Goal: Navigation & Orientation: Find specific page/section

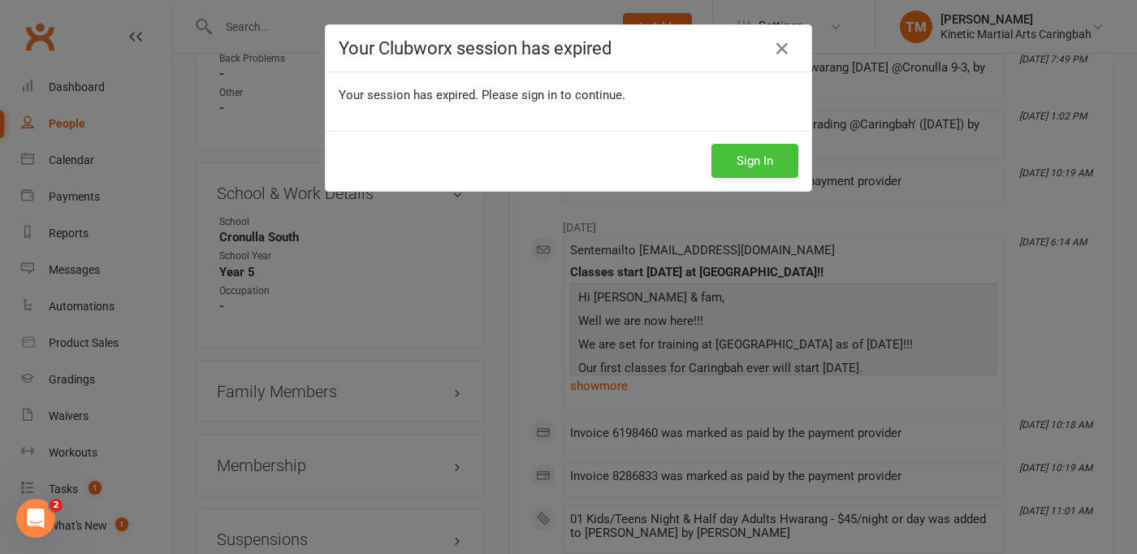
click at [741, 150] on button "Sign In" at bounding box center [754, 161] width 87 height 34
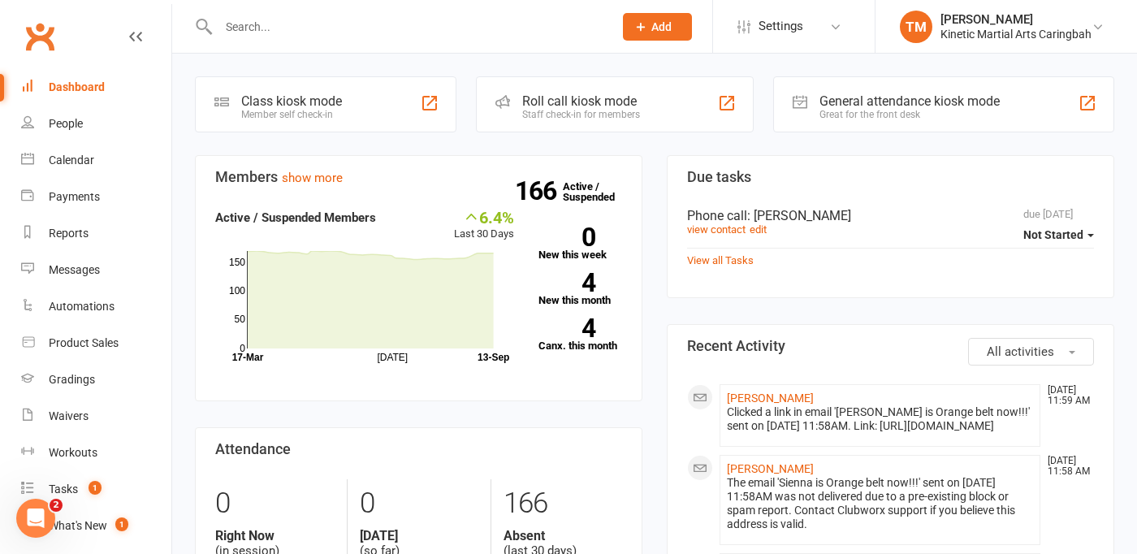
click at [359, 49] on div at bounding box center [398, 26] width 407 height 53
click at [335, 24] on input "text" at bounding box center [408, 26] width 388 height 23
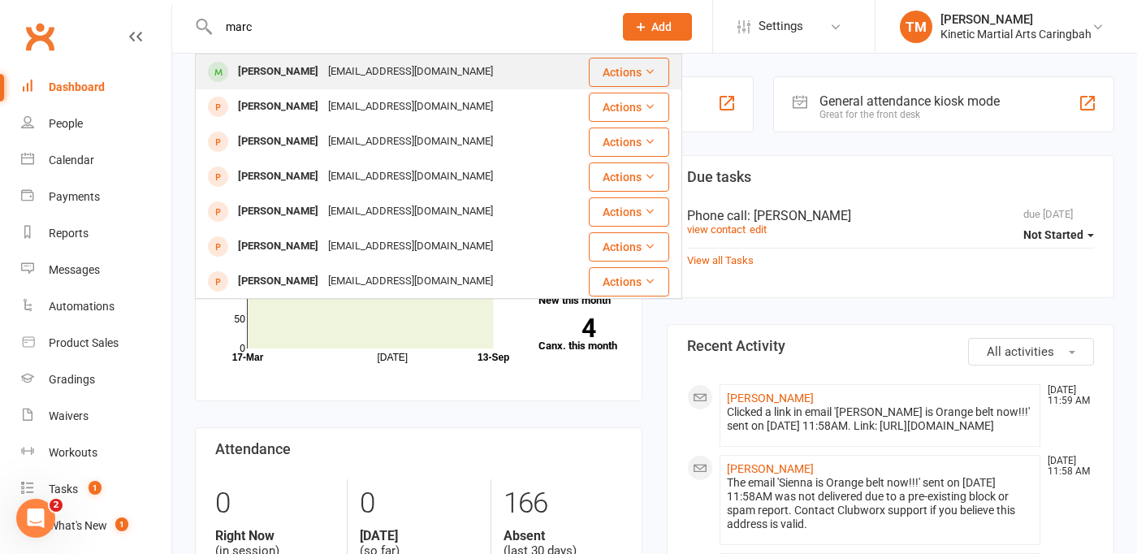
type input "marc"
click at [359, 76] on div "marcbmadsen22@gmail.com" at bounding box center [410, 72] width 175 height 24
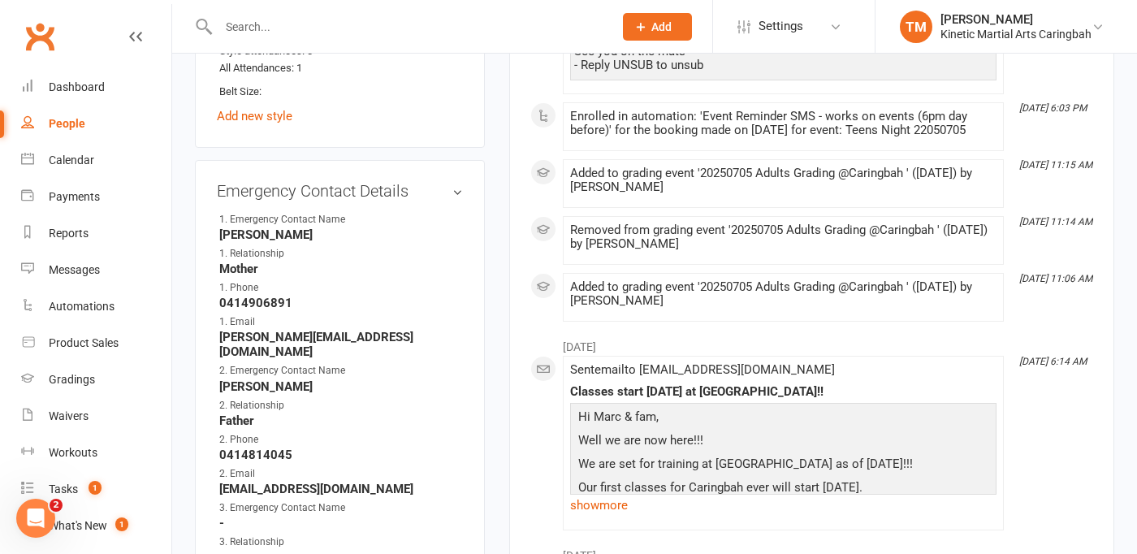
scroll to position [1202, 0]
click at [344, 19] on input "text" at bounding box center [408, 26] width 388 height 23
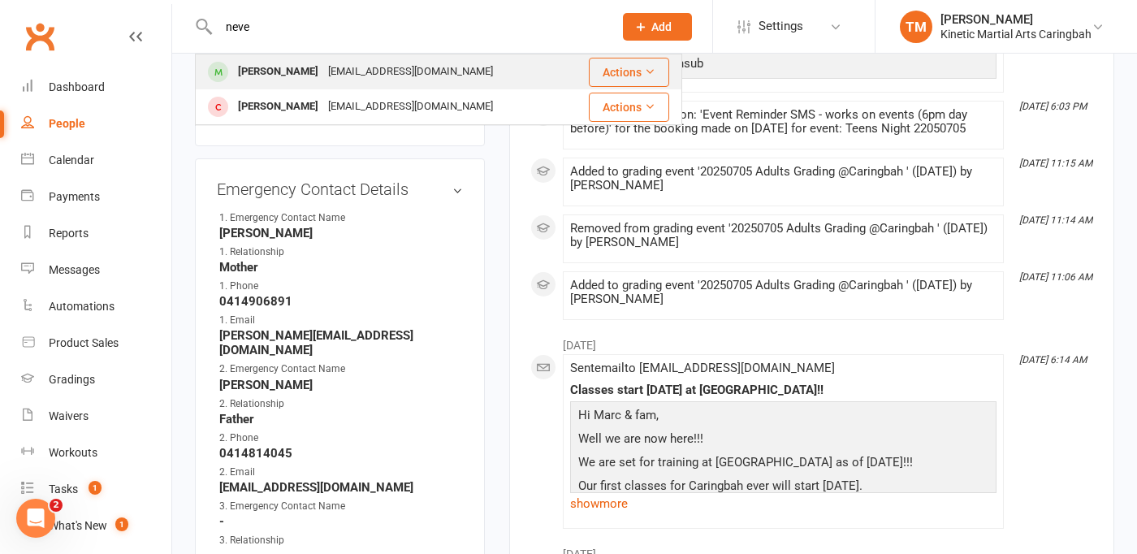
type input "neve"
click at [344, 67] on div "noemail@example.com" at bounding box center [410, 72] width 175 height 24
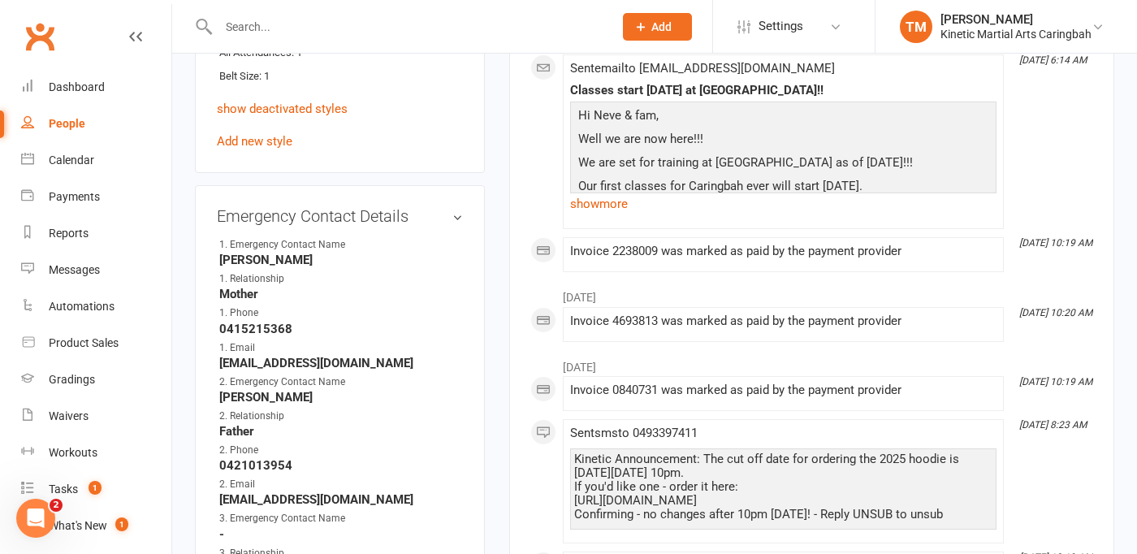
scroll to position [1007, 0]
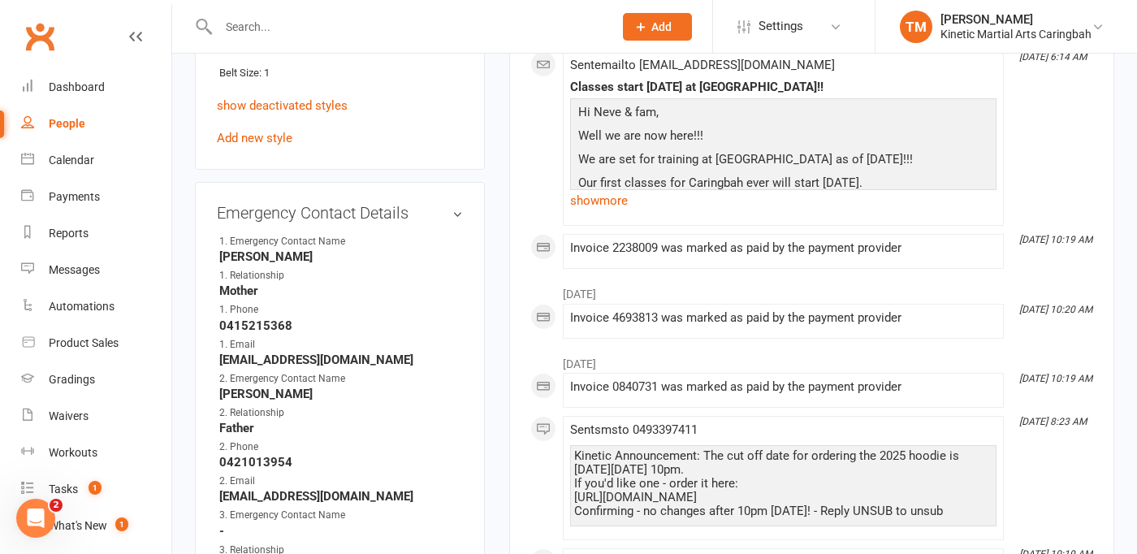
click at [344, 59] on div "Attendances Since Last Grading Style attendances: 1 All Attendances: 1" at bounding box center [336, 33] width 235 height 51
click at [382, 26] on input "text" at bounding box center [408, 26] width 388 height 23
click at [372, 19] on input "text" at bounding box center [408, 26] width 388 height 23
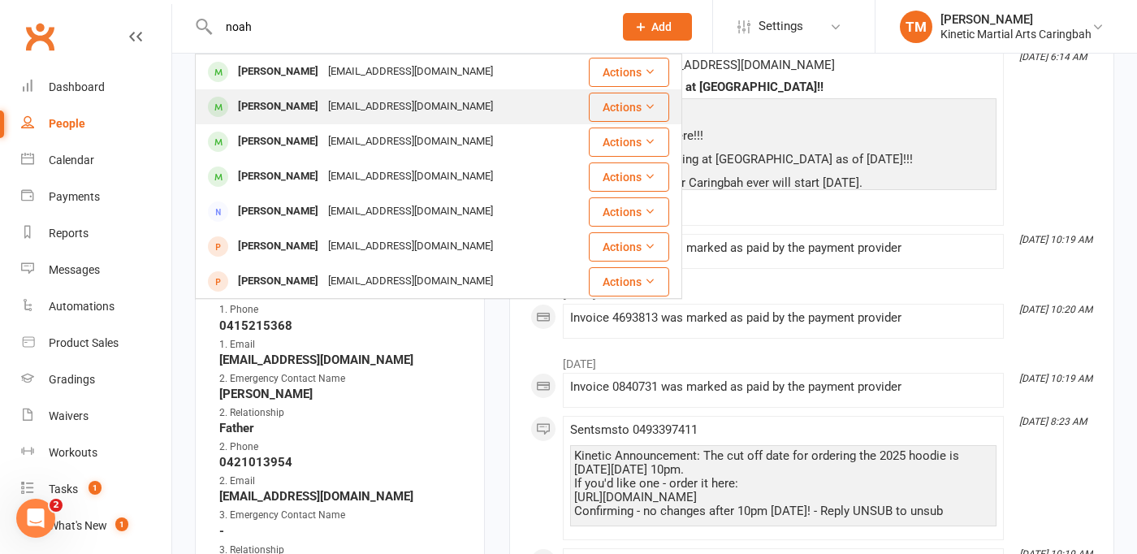
type input "noah"
click at [333, 111] on div "[EMAIL_ADDRESS][DOMAIN_NAME]" at bounding box center [410, 107] width 175 height 24
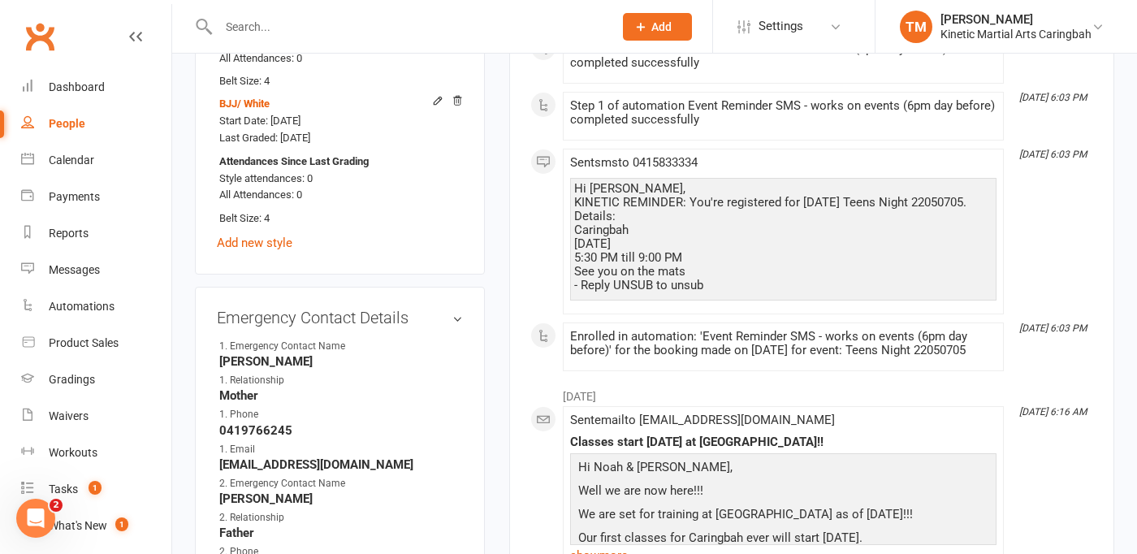
scroll to position [1039, 0]
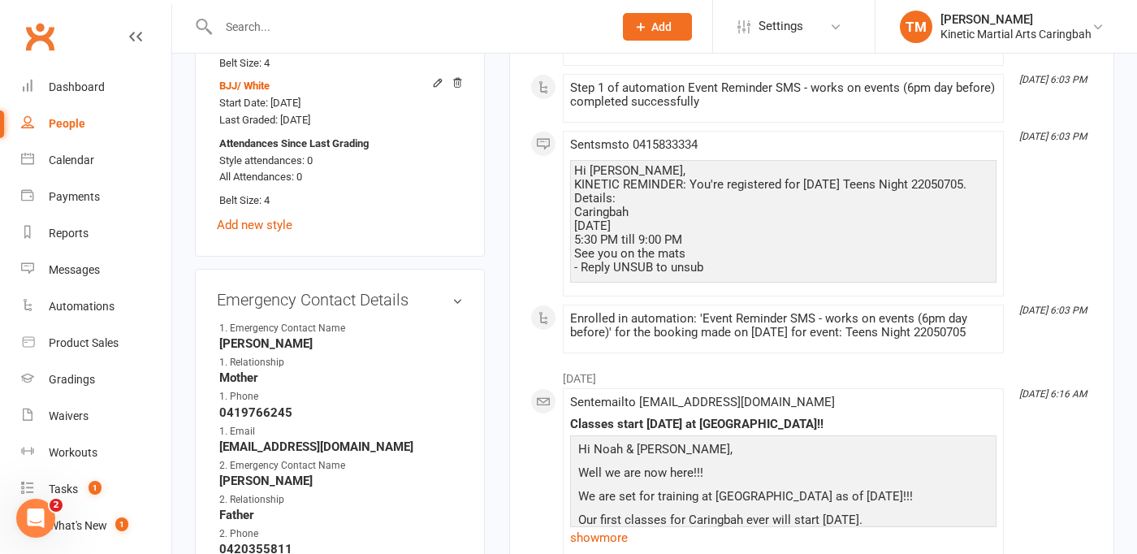
click at [304, 27] on input "text" at bounding box center [408, 26] width 388 height 23
type input "anton"
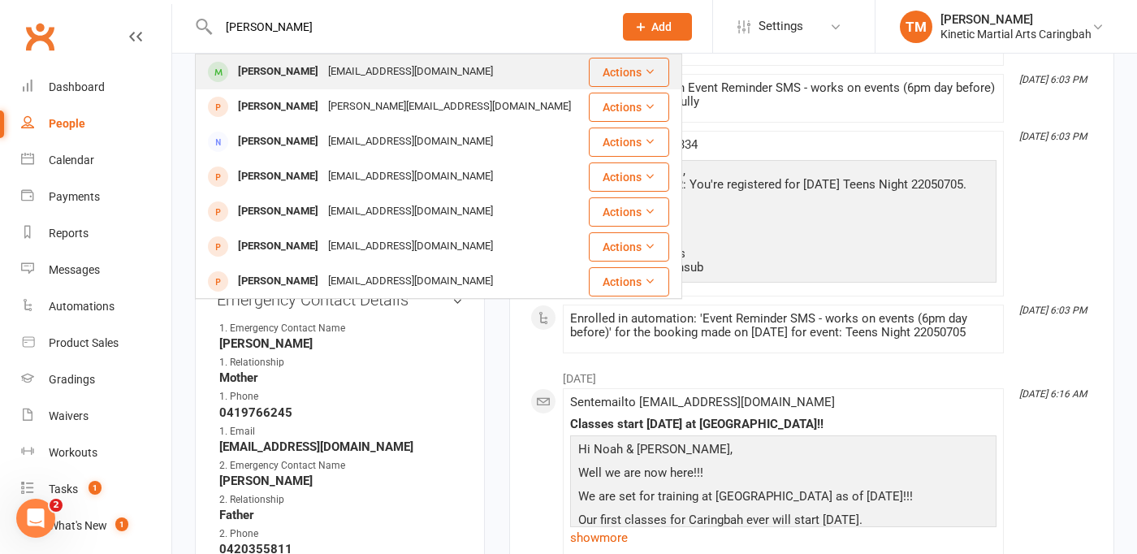
click at [284, 71] on div "Anton Waller" at bounding box center [278, 72] width 90 height 24
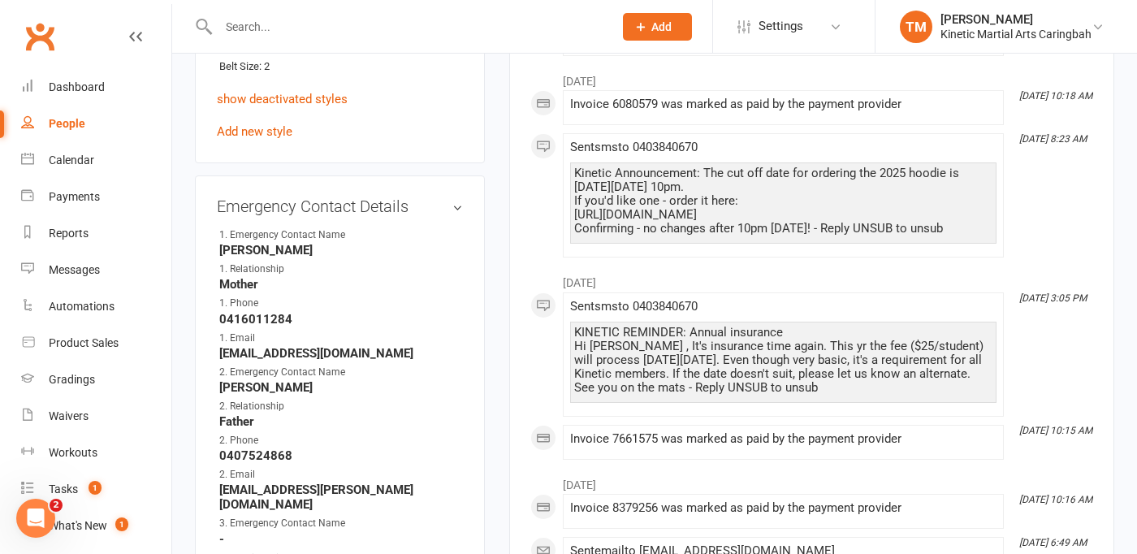
scroll to position [974, 0]
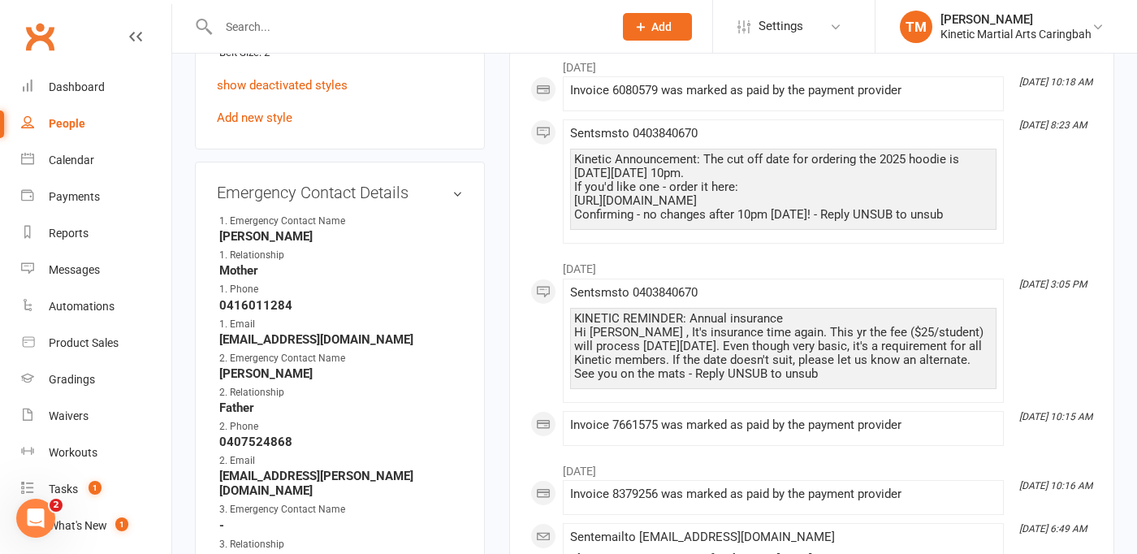
click at [283, 28] on input "text" at bounding box center [408, 26] width 388 height 23
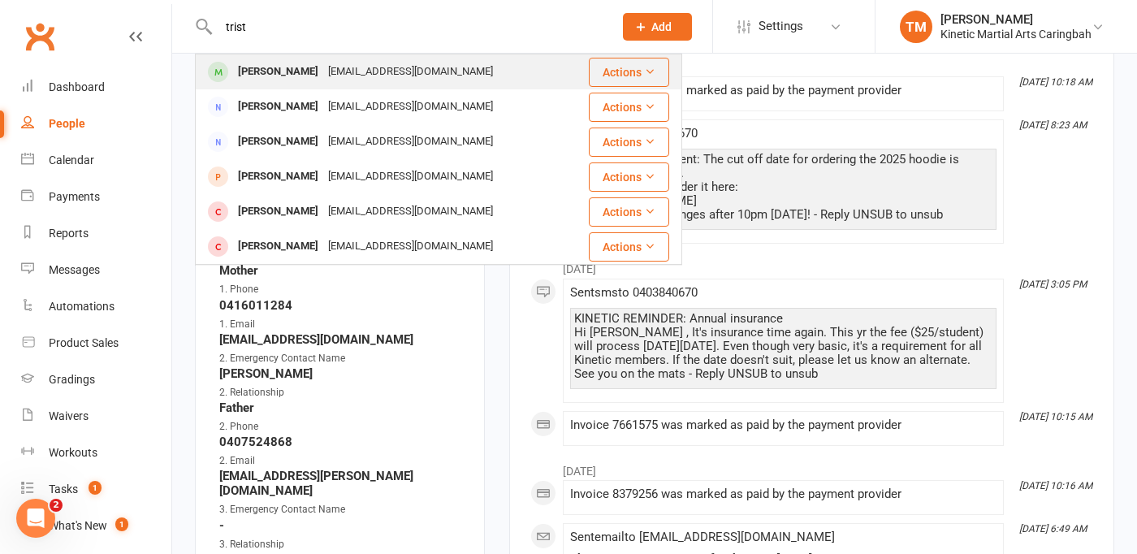
type input "trist"
click at [293, 76] on div "[PERSON_NAME]" at bounding box center [278, 72] width 90 height 24
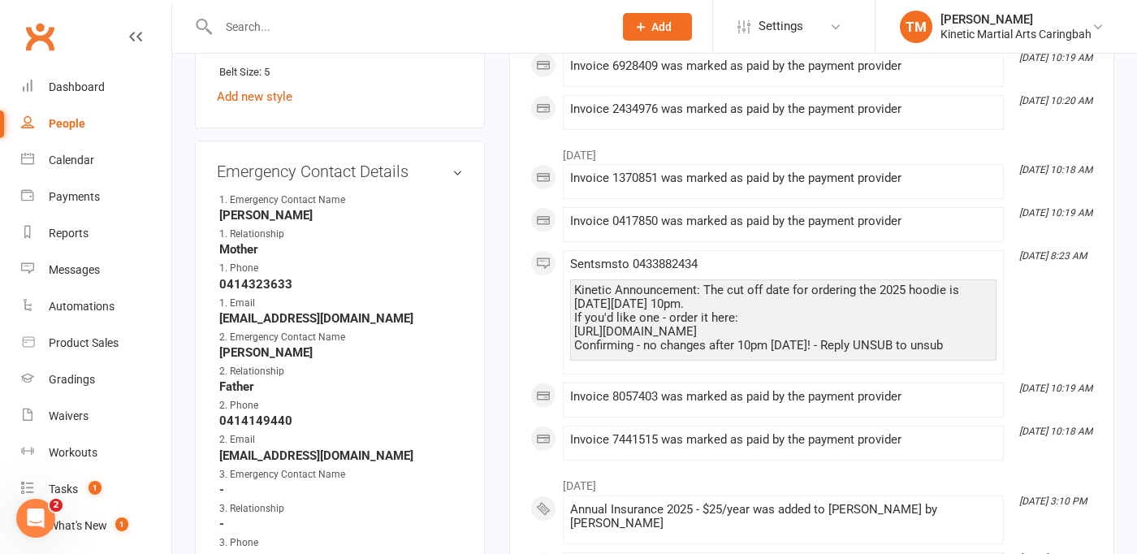
scroll to position [1169, 0]
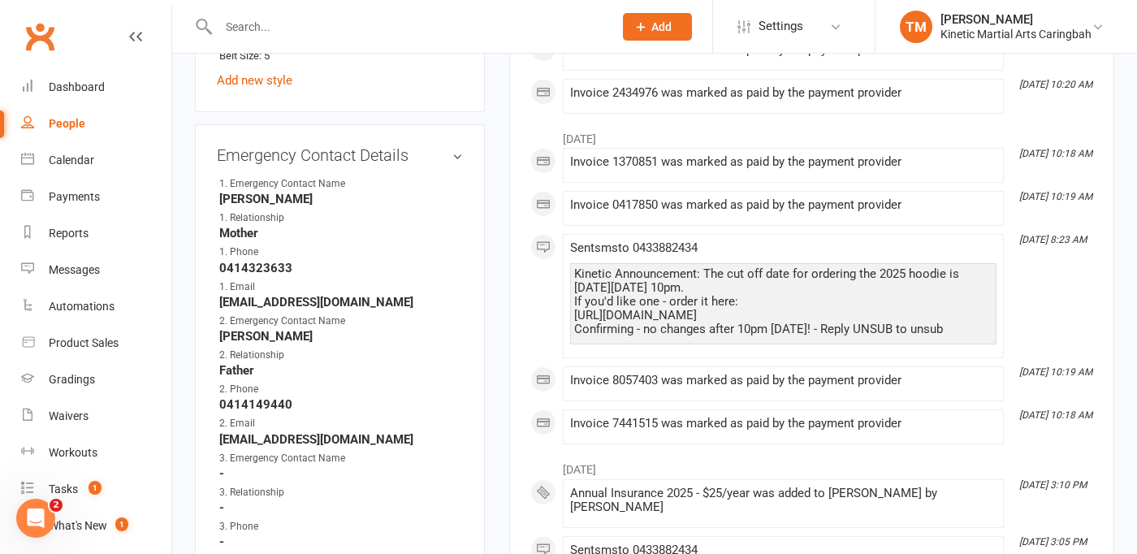
click at [273, 35] on input "text" at bounding box center [408, 26] width 388 height 23
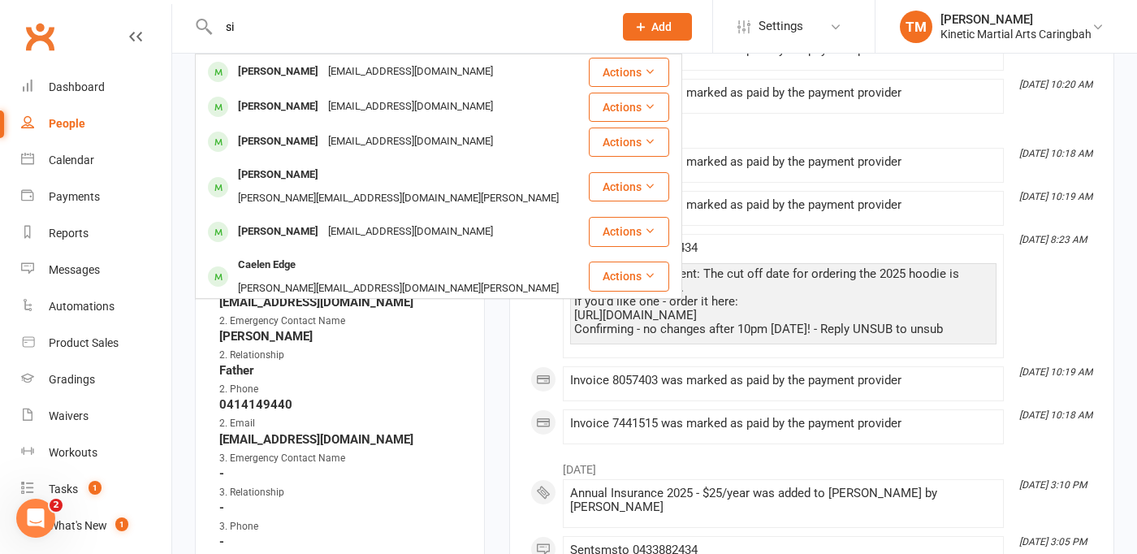
type input "s"
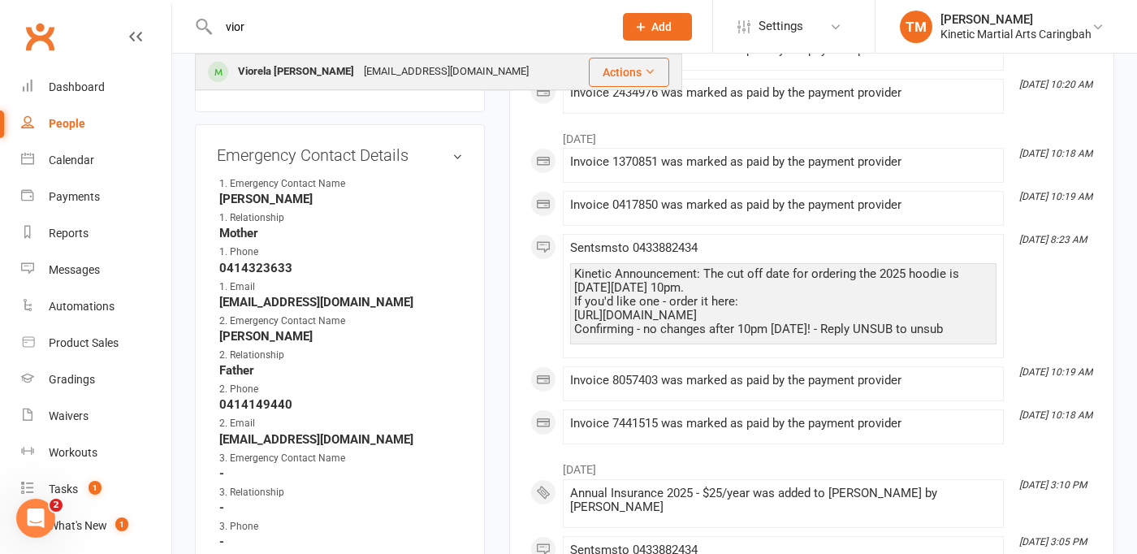
type input "vior"
click at [269, 72] on div "Viorela [PERSON_NAME]" at bounding box center [296, 72] width 126 height 24
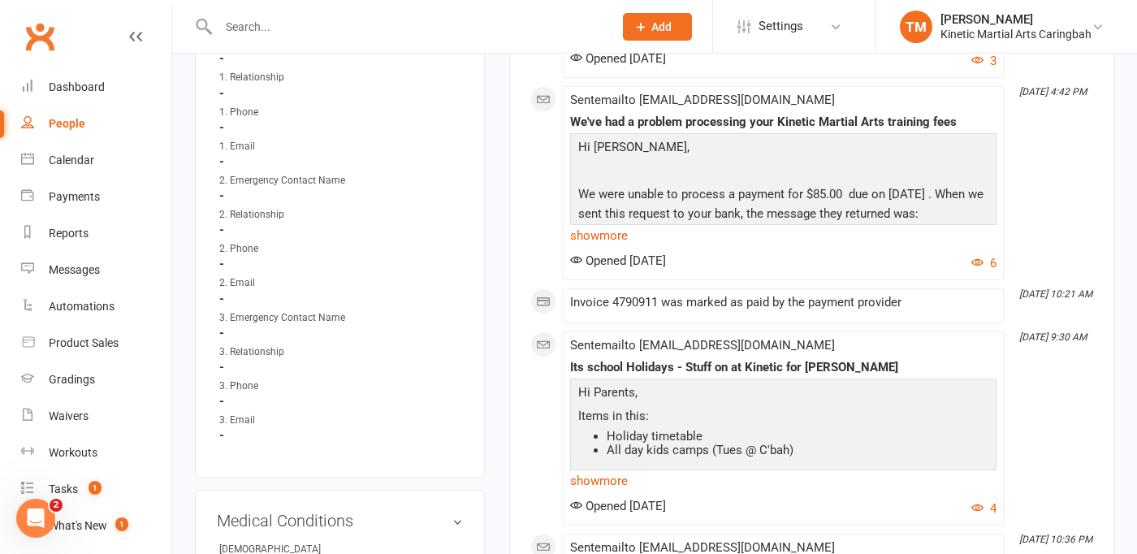
scroll to position [1234, 0]
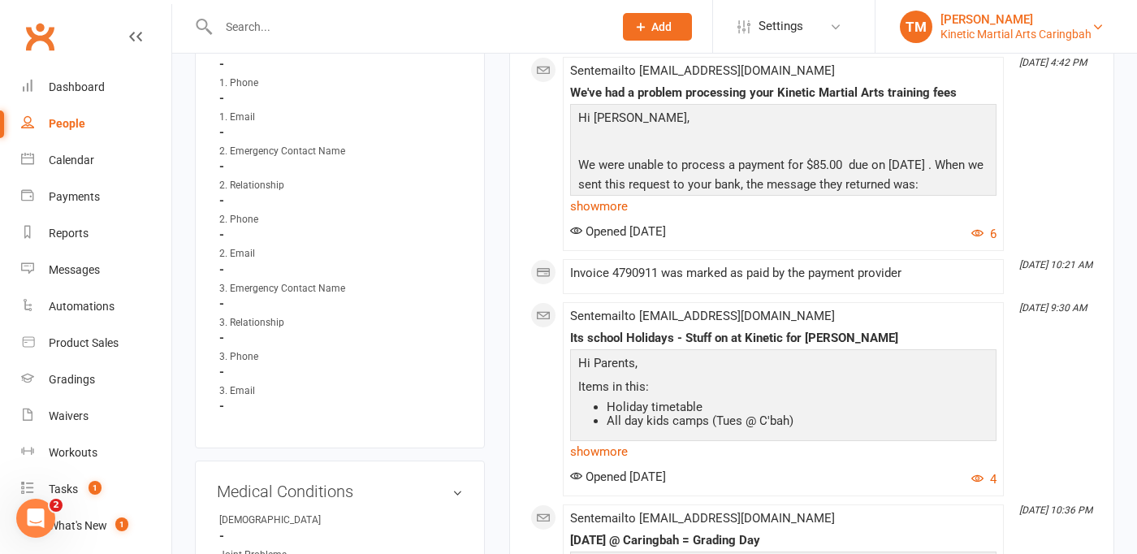
click at [944, 19] on div "[PERSON_NAME]" at bounding box center [1015, 19] width 151 height 15
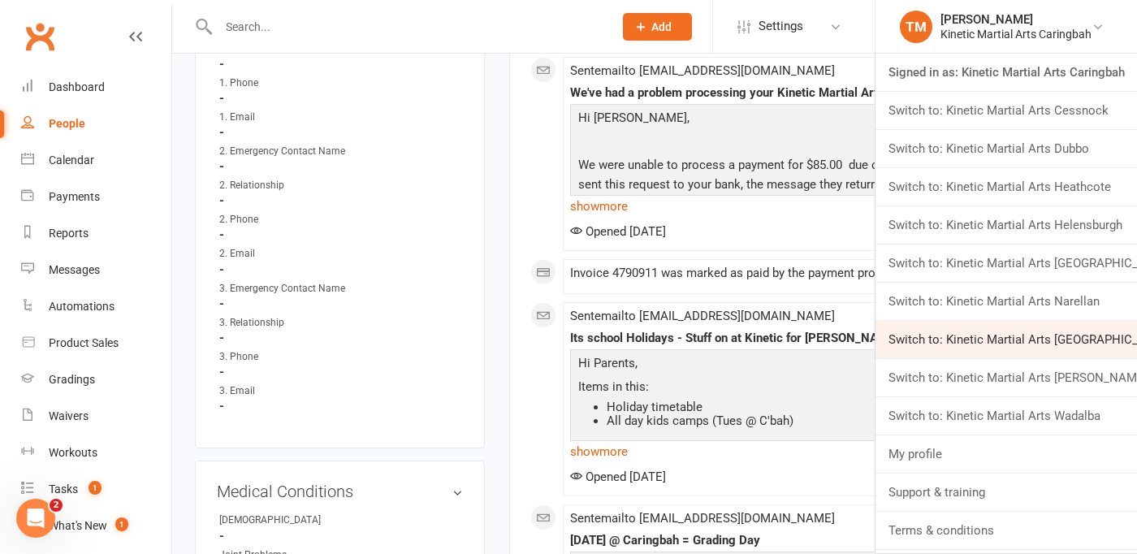
click at [978, 341] on link "Switch to: Kinetic Martial Arts [GEOGRAPHIC_DATA]" at bounding box center [1005, 339] width 261 height 37
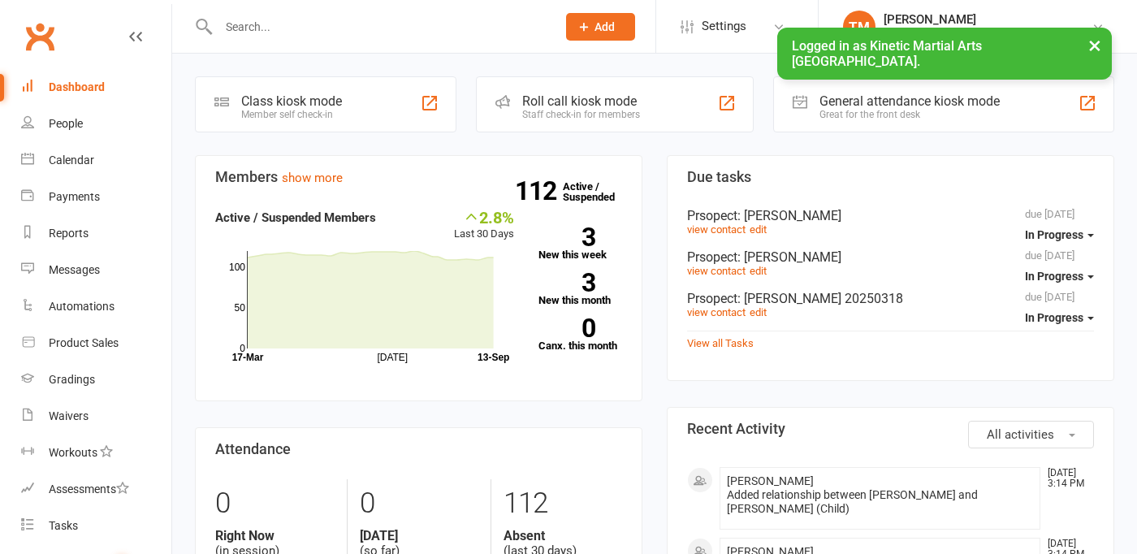
click at [406, 10] on div at bounding box center [370, 26] width 350 height 53
click at [362, 42] on div at bounding box center [370, 26] width 350 height 53
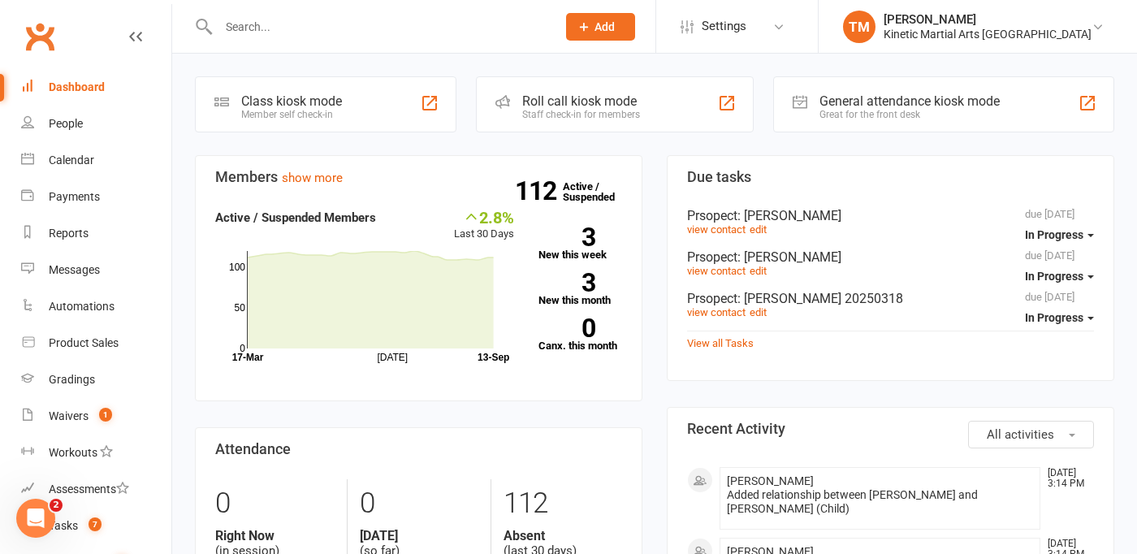
click at [354, 39] on div at bounding box center [370, 26] width 350 height 53
click at [285, 30] on input "text" at bounding box center [379, 26] width 331 height 23
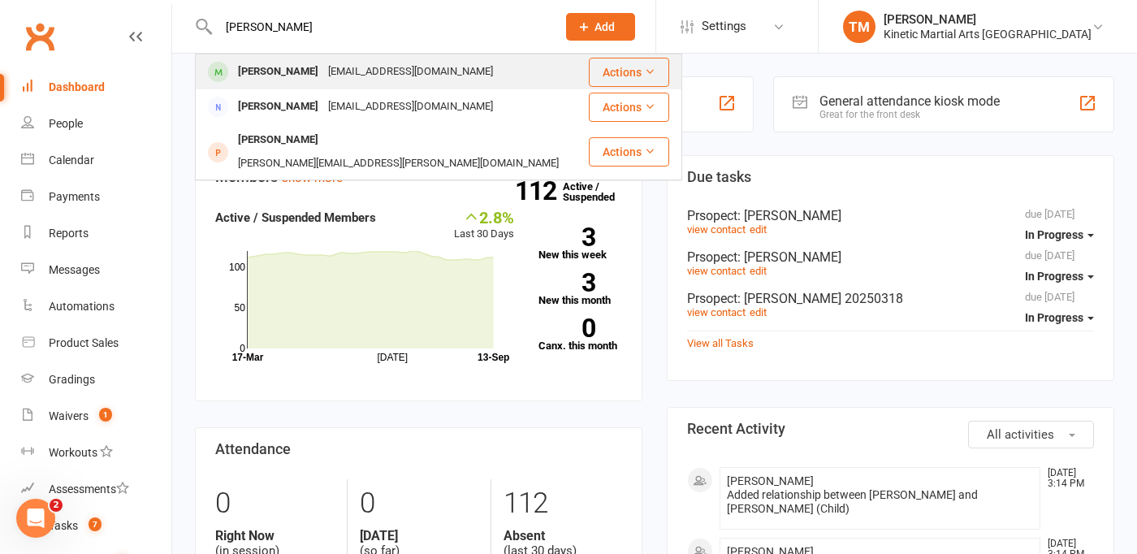
type input "amy"
click at [291, 76] on div "Amy Cameron" at bounding box center [278, 72] width 90 height 24
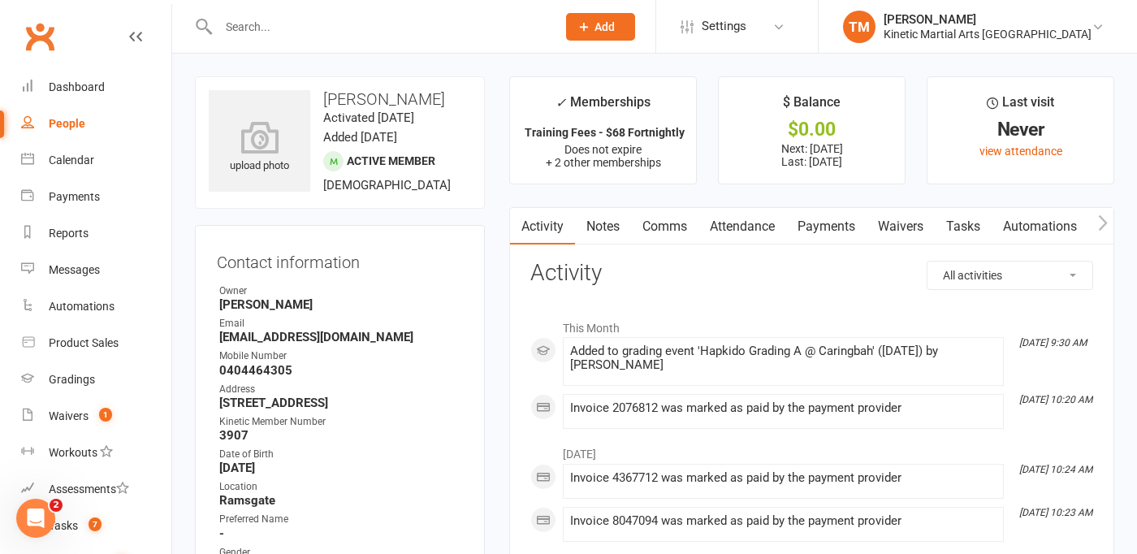
click at [307, 37] on div at bounding box center [370, 26] width 350 height 53
click at [235, 23] on input "text" at bounding box center [379, 26] width 331 height 23
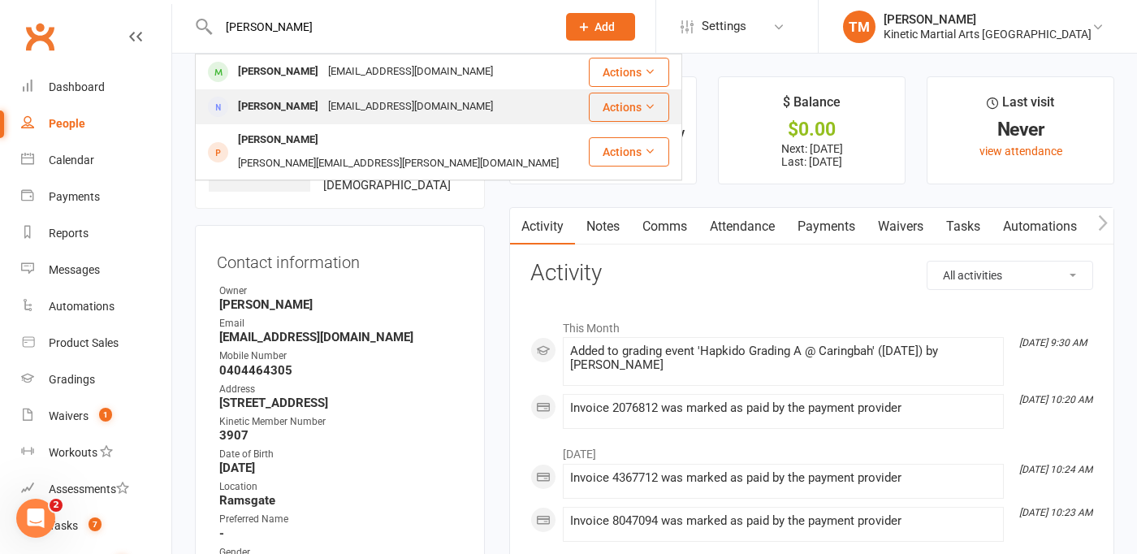
type input "amy"
click at [266, 104] on div "Amy Glover" at bounding box center [278, 107] width 90 height 24
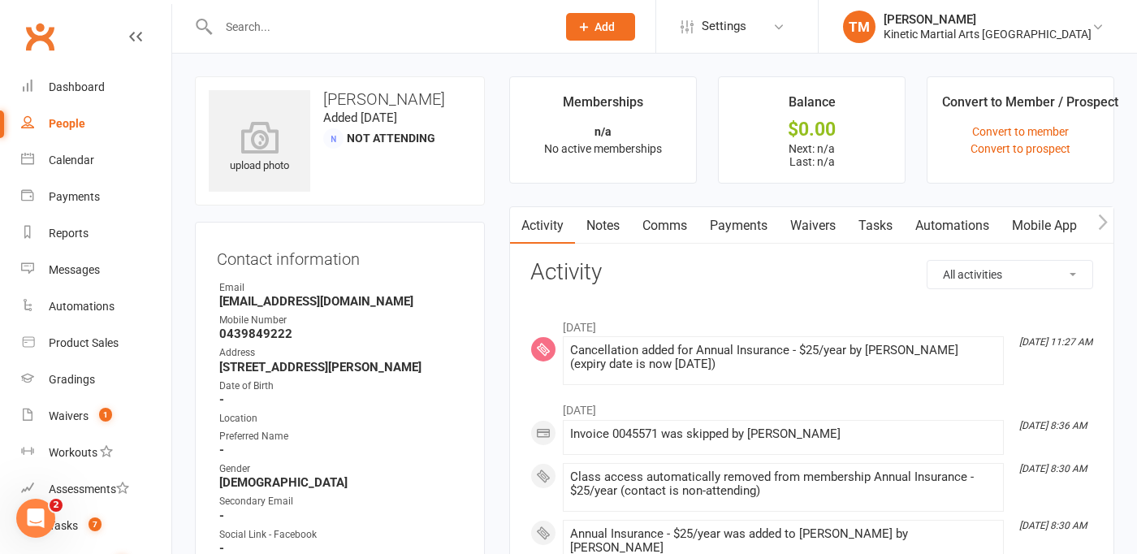
click at [289, 32] on input "text" at bounding box center [379, 26] width 331 height 23
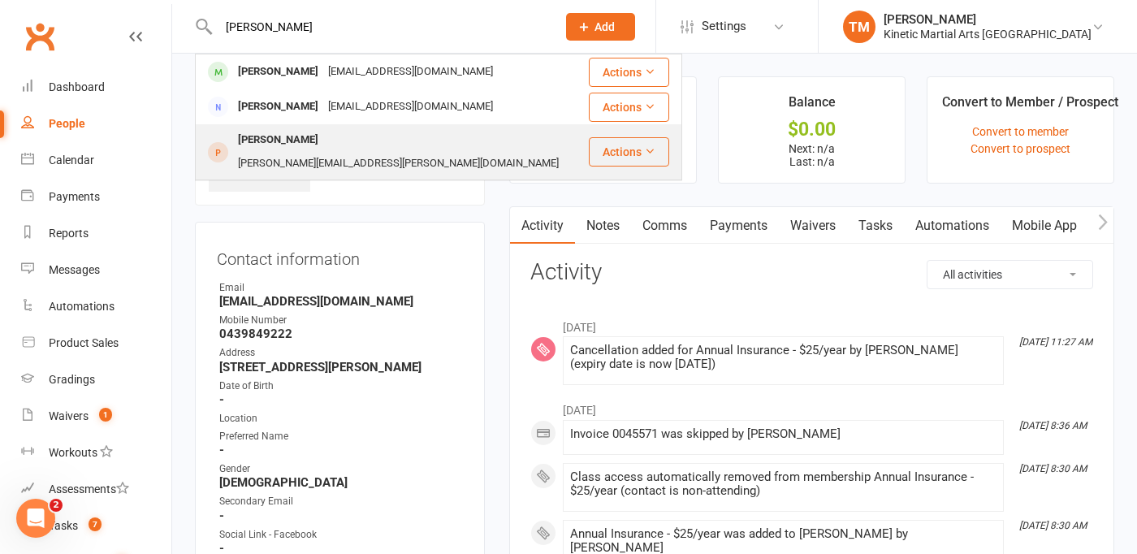
type input "amy"
click at [267, 140] on div "Amy Nguyen" at bounding box center [278, 140] width 90 height 24
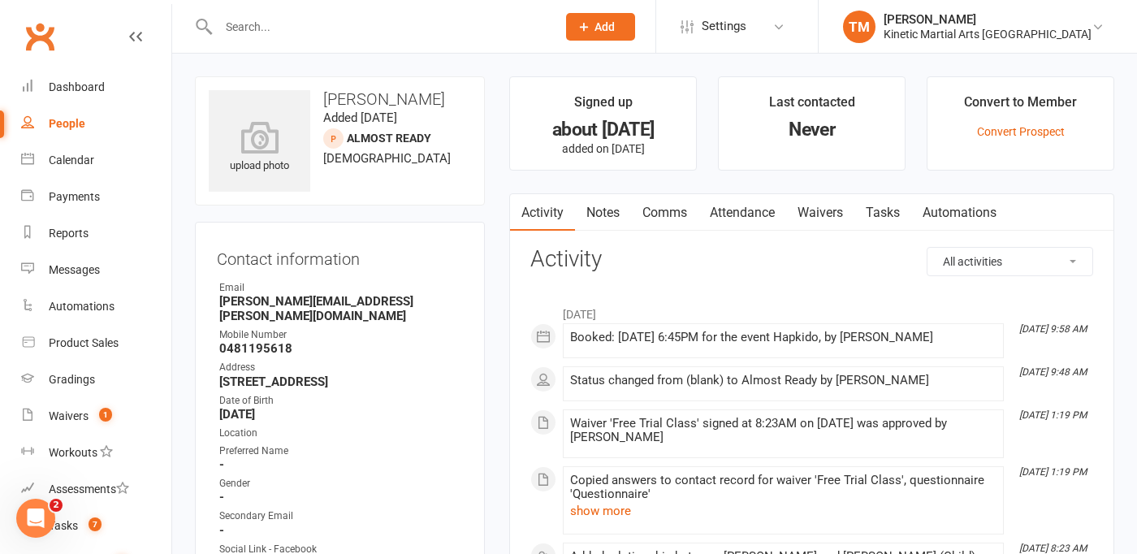
click at [314, 42] on div at bounding box center [370, 26] width 350 height 53
click at [307, 33] on input "text" at bounding box center [379, 26] width 331 height 23
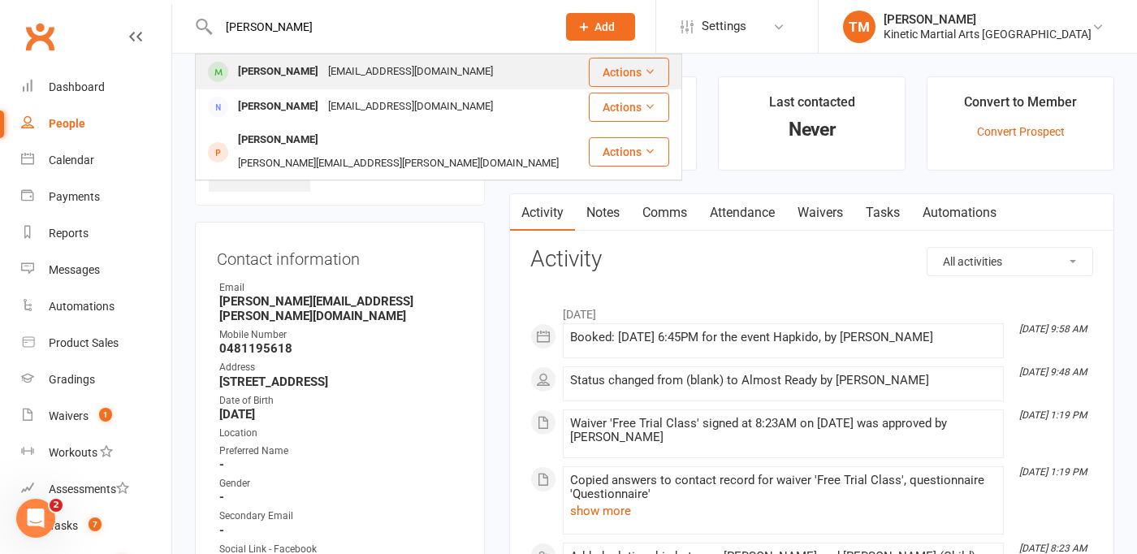
type input "amy"
click at [323, 66] on div "amyjcameron12@gmail.com" at bounding box center [410, 72] width 175 height 24
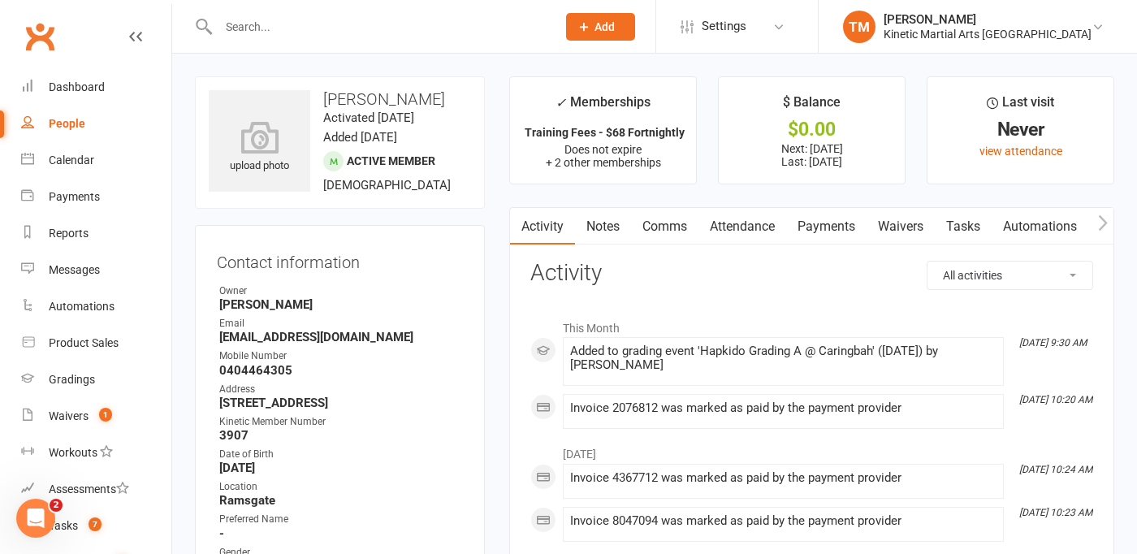
click at [253, 28] on input "text" at bounding box center [379, 26] width 331 height 23
type input "t"
type input "g"
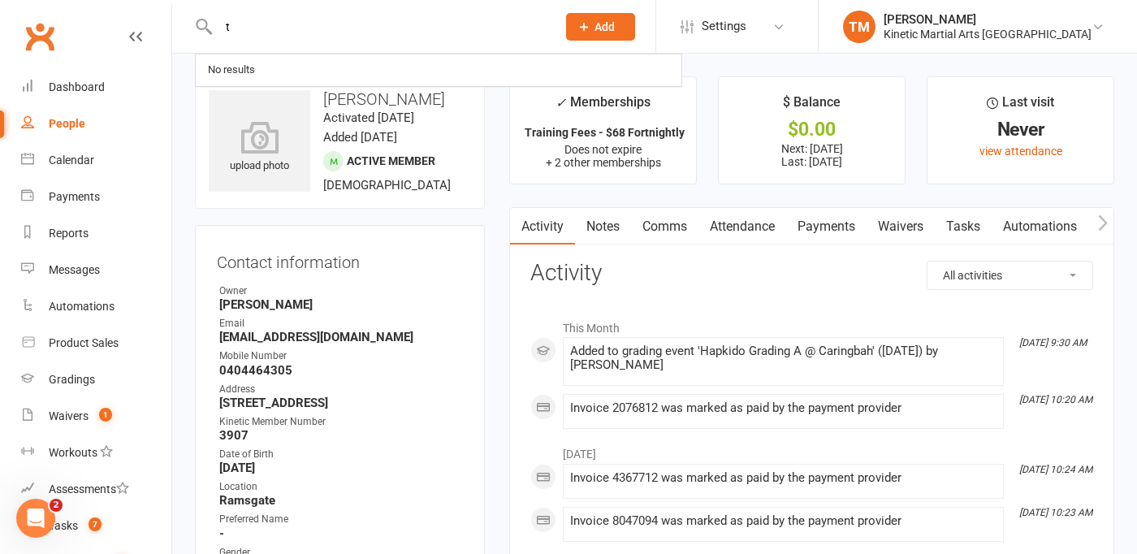
type input "t"
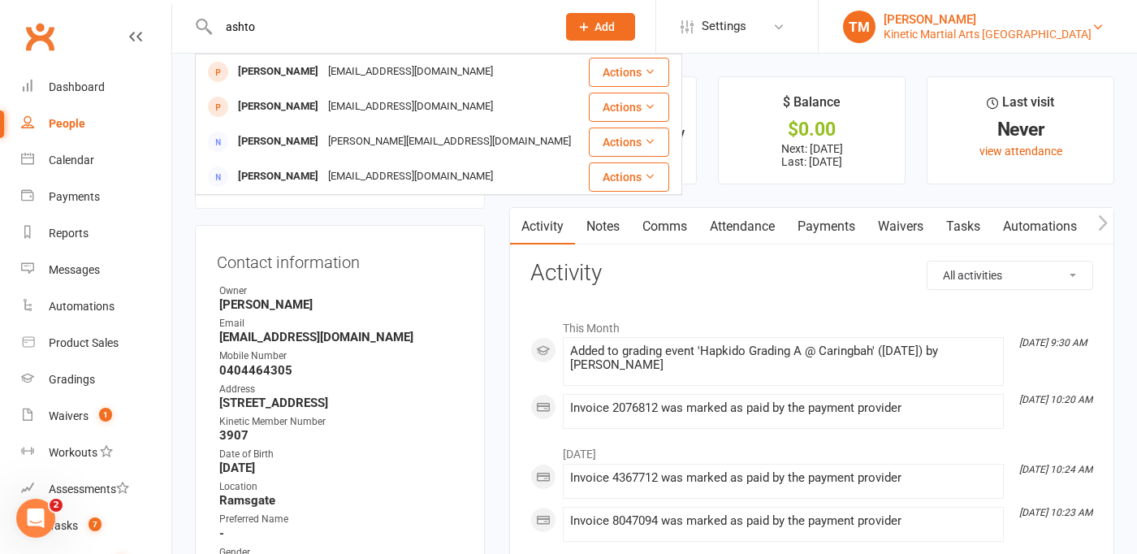
type input "ashto"
click at [981, 17] on div "[PERSON_NAME]" at bounding box center [987, 19] width 208 height 15
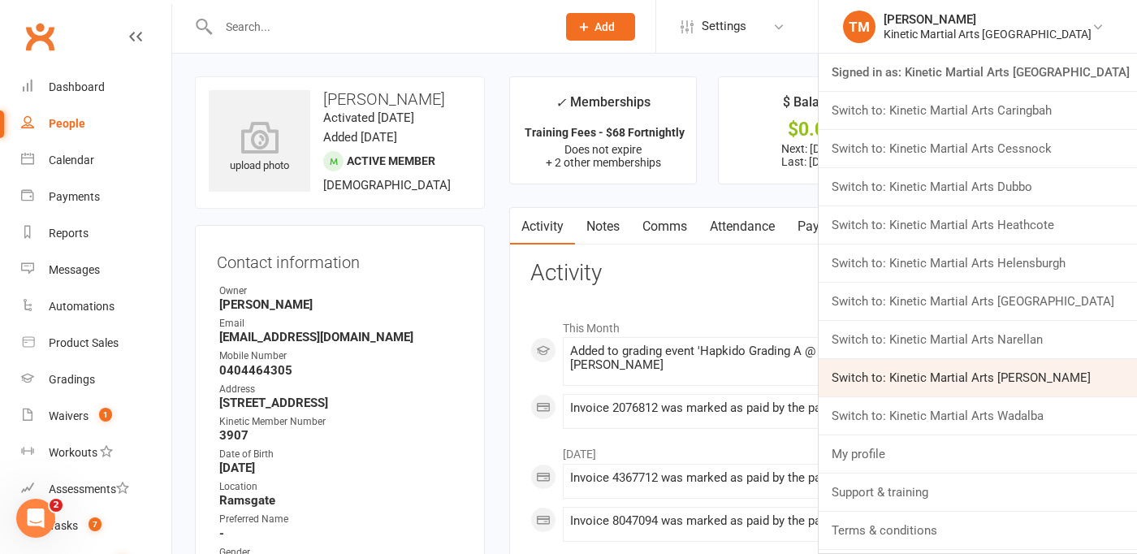
click at [967, 363] on link "Switch to: Kinetic Martial Arts [PERSON_NAME]" at bounding box center [977, 377] width 318 height 37
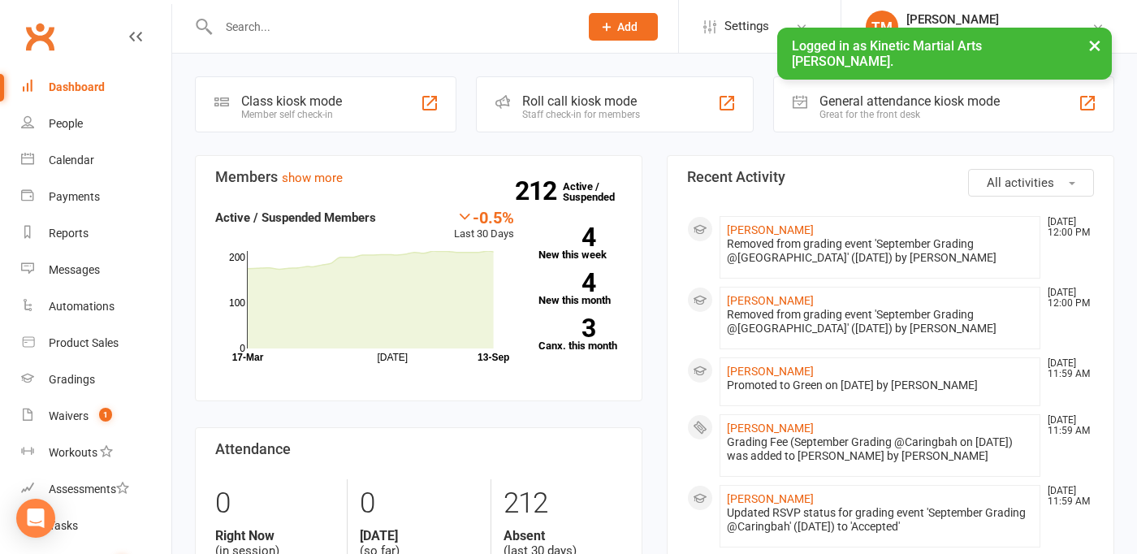
click at [313, 27] on input "text" at bounding box center [391, 26] width 354 height 23
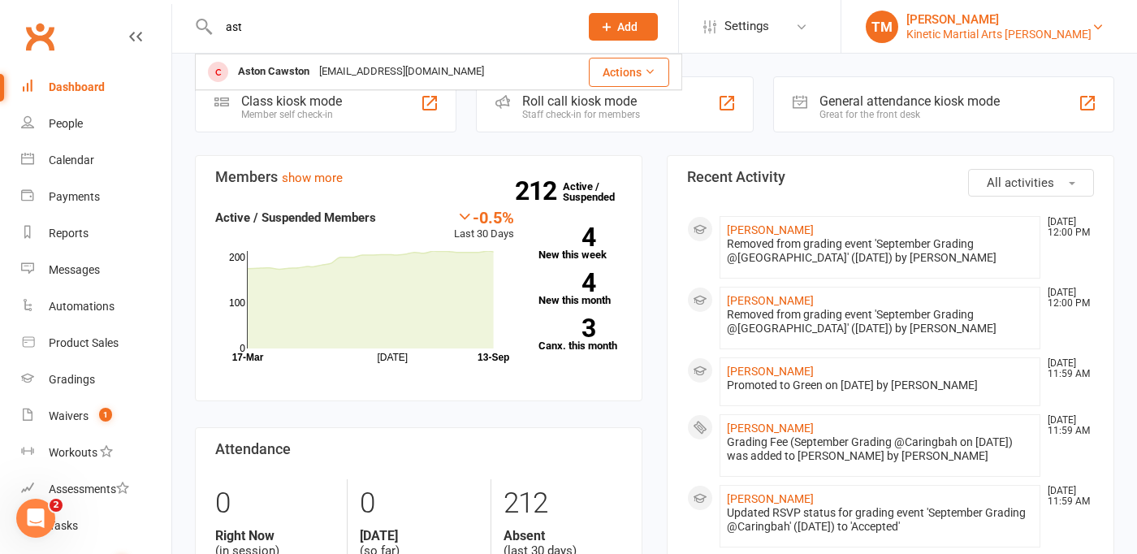
type input "ast"
click at [999, 29] on div "Kinetic Martial Arts Sutherland" at bounding box center [998, 34] width 185 height 15
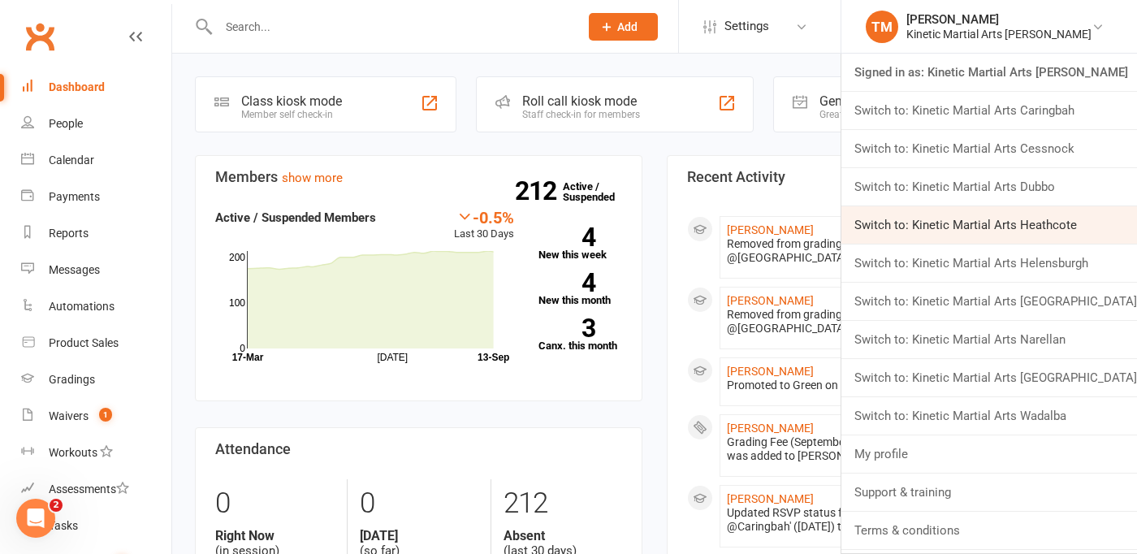
click at [988, 231] on link "Switch to: Kinetic Martial Arts Heathcote" at bounding box center [989, 224] width 296 height 37
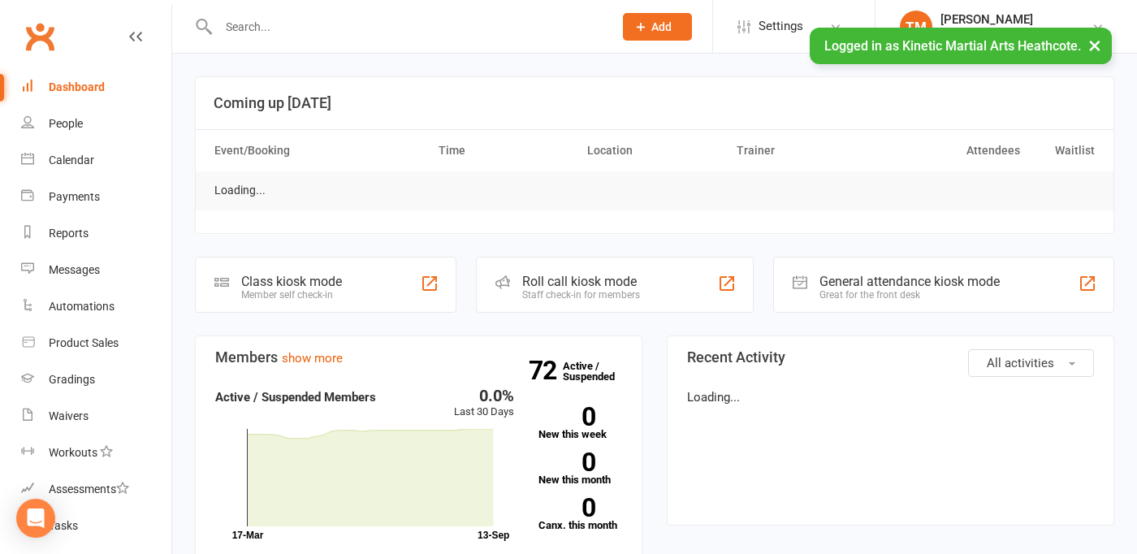
click at [348, 28] on input "text" at bounding box center [408, 26] width 388 height 23
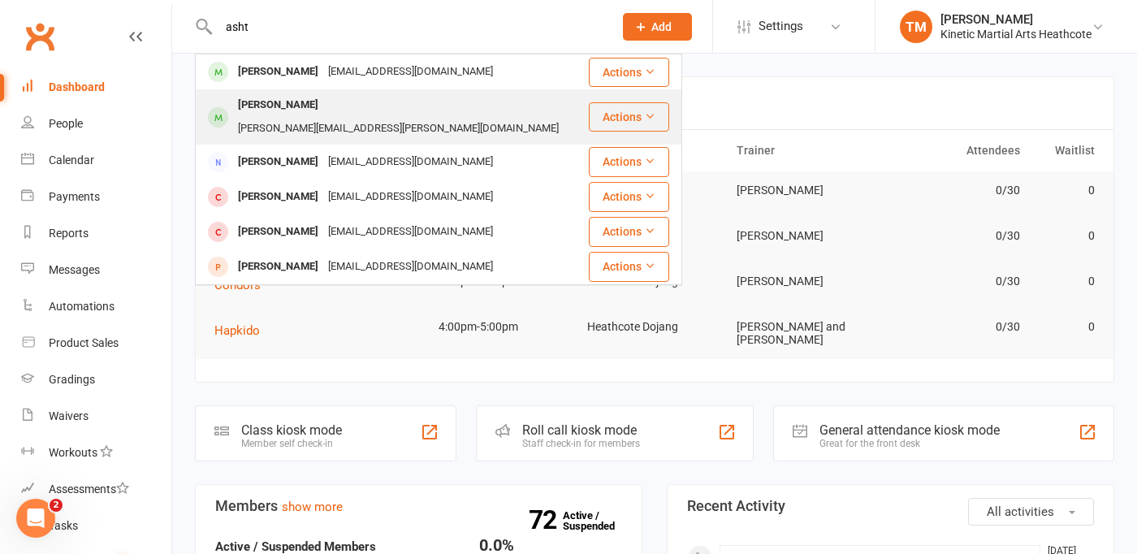
type input "asht"
click at [342, 117] on div "[PERSON_NAME][EMAIL_ADDRESS][PERSON_NAME][DOMAIN_NAME]" at bounding box center [398, 129] width 330 height 24
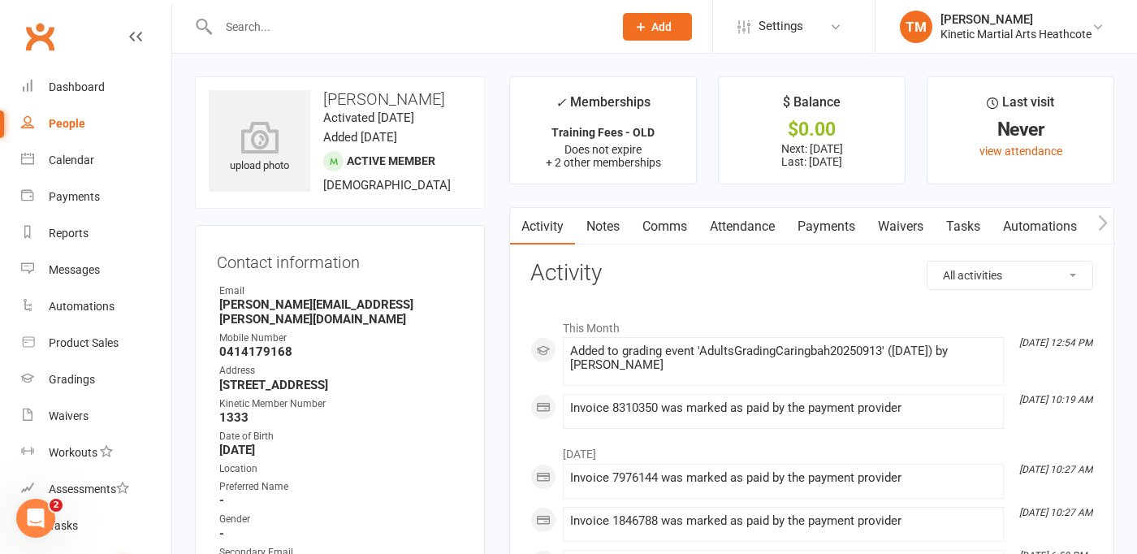
click at [294, 30] on input "text" at bounding box center [408, 26] width 388 height 23
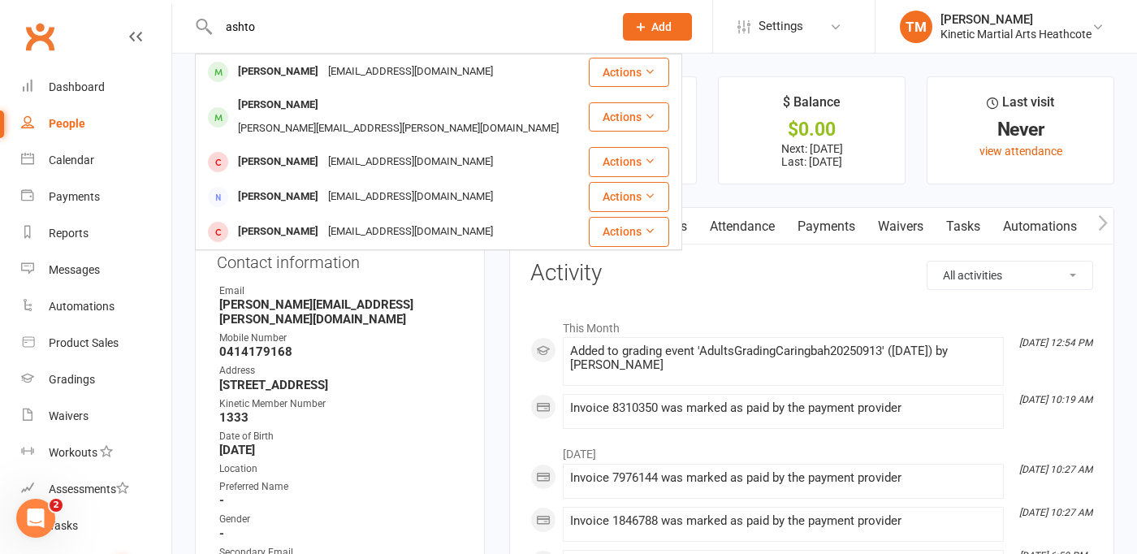
type input "ashto"
click at [411, 266] on div "Contact information Owner Email andrew.nguyen@toyota.com.au Mobile Number 04141…" at bounding box center [340, 468] width 290 height 487
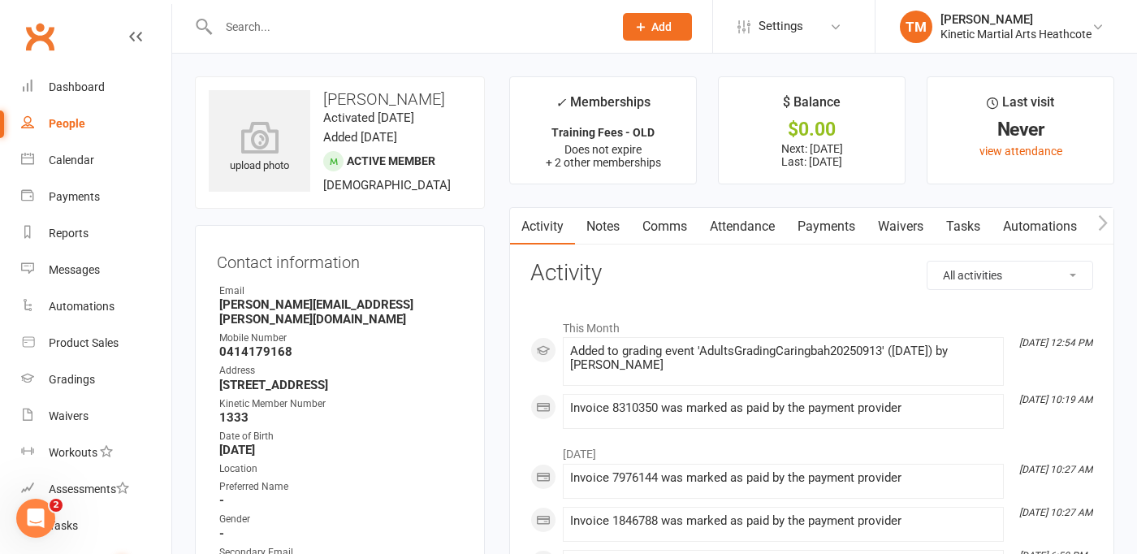
click at [300, 32] on input "text" at bounding box center [408, 26] width 388 height 23
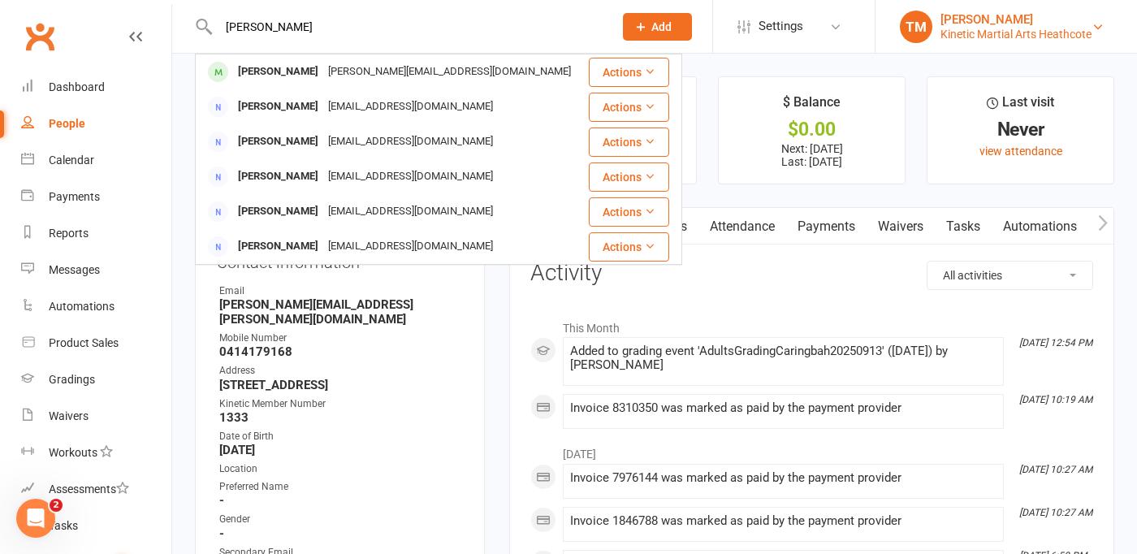
type input "erik"
click at [963, 17] on div "[PERSON_NAME]" at bounding box center [1015, 19] width 151 height 15
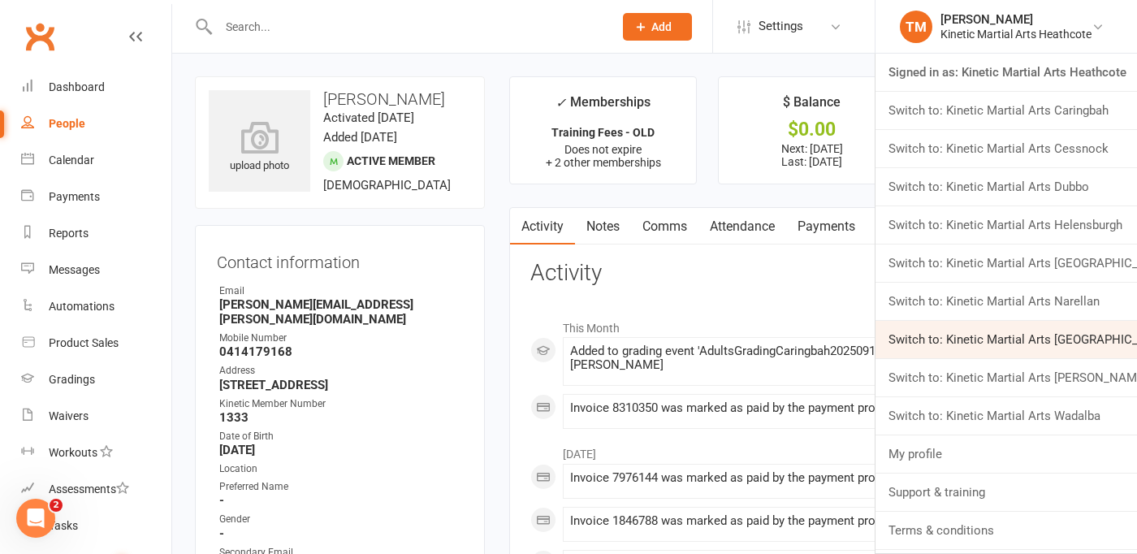
click at [956, 338] on link "Switch to: Kinetic Martial Arts Ramsgate Beach" at bounding box center [1005, 339] width 261 height 37
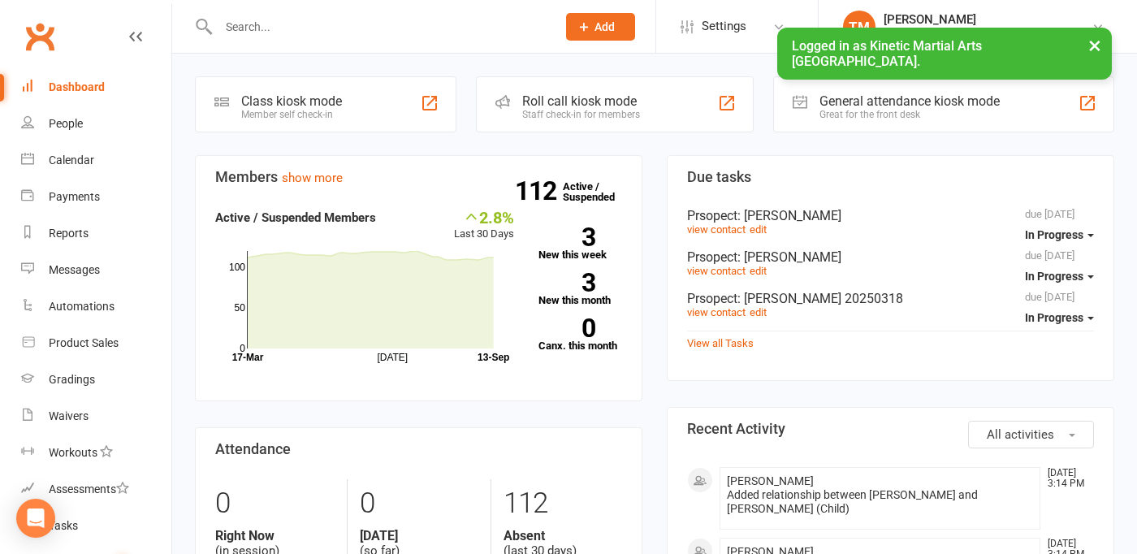
click at [427, 19] on input "text" at bounding box center [379, 26] width 331 height 23
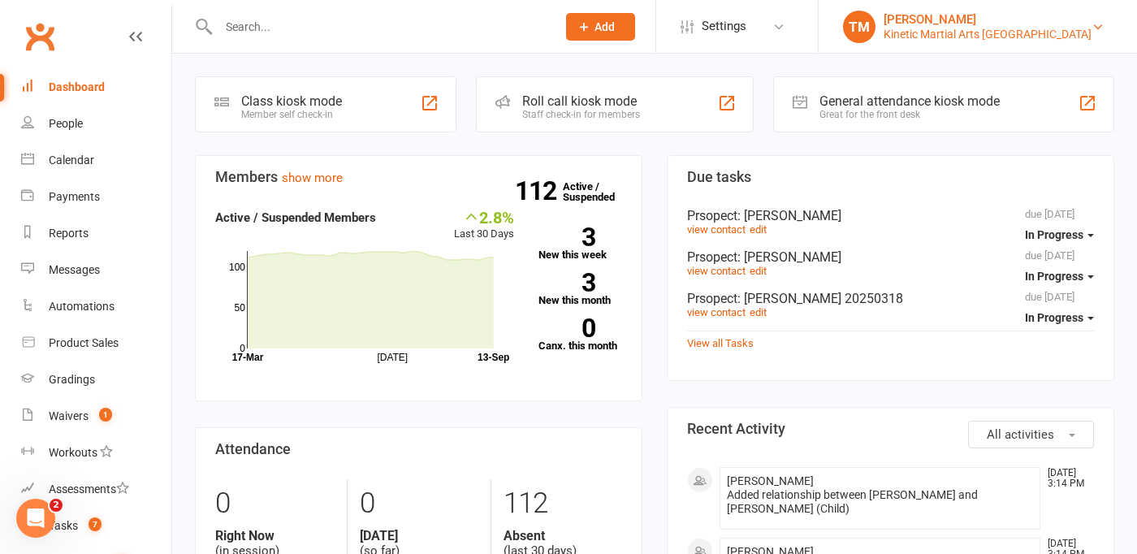
click at [938, 28] on div "Kinetic Martial Arts [GEOGRAPHIC_DATA]" at bounding box center [987, 34] width 208 height 15
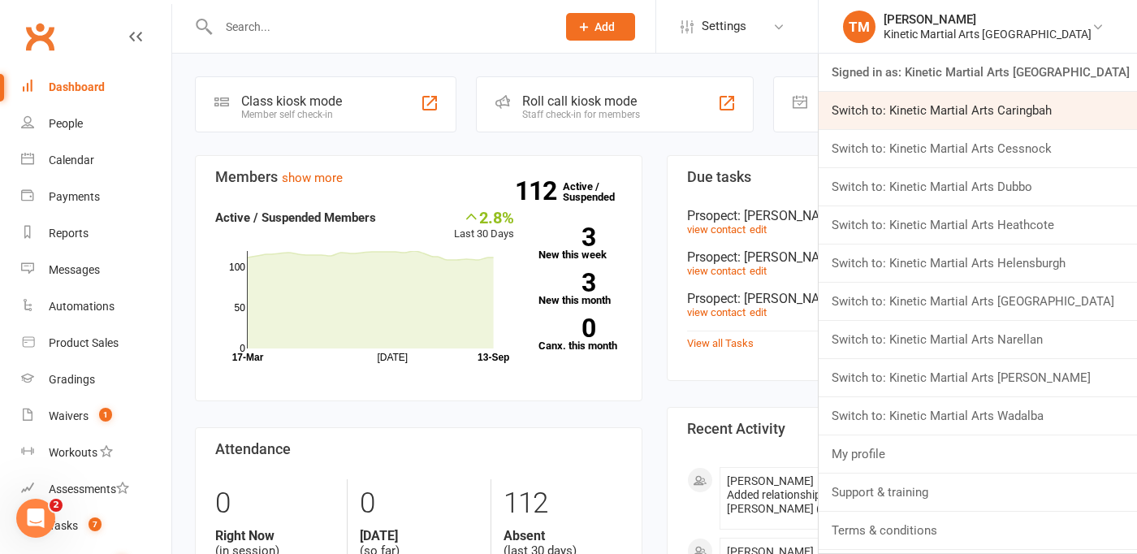
click at [905, 107] on link "Switch to: Kinetic Martial Arts Caringbah" at bounding box center [977, 110] width 318 height 37
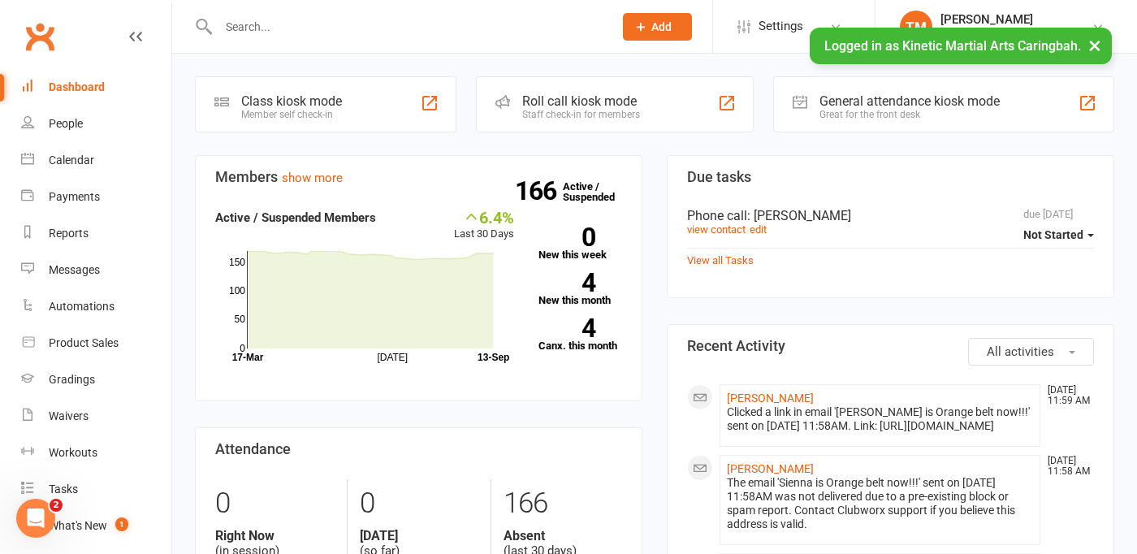
click at [473, 24] on input "text" at bounding box center [408, 26] width 388 height 23
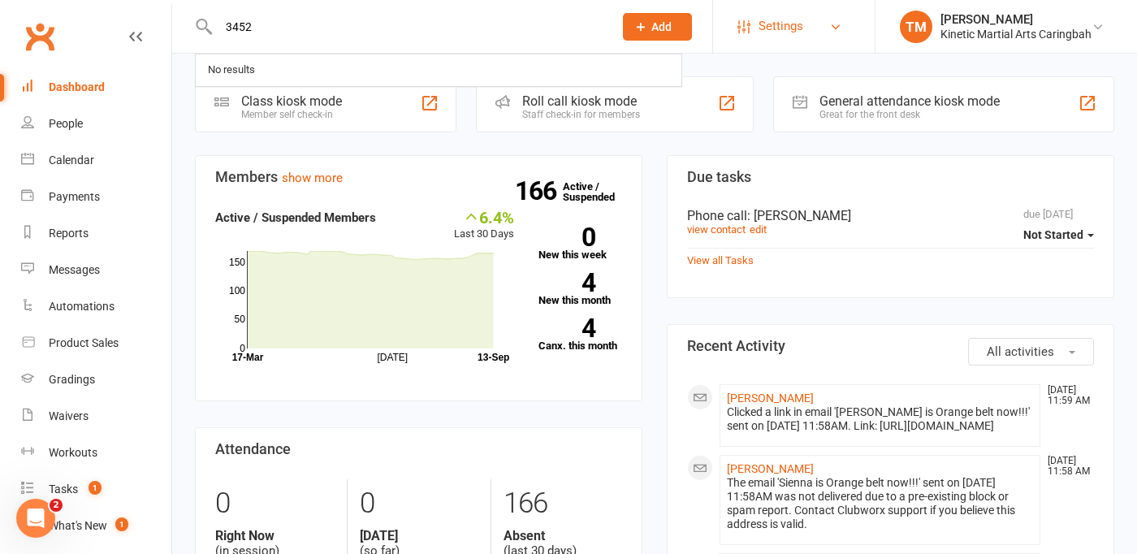
type input "3452"
click at [797, 32] on span "Settings" at bounding box center [780, 26] width 45 height 37
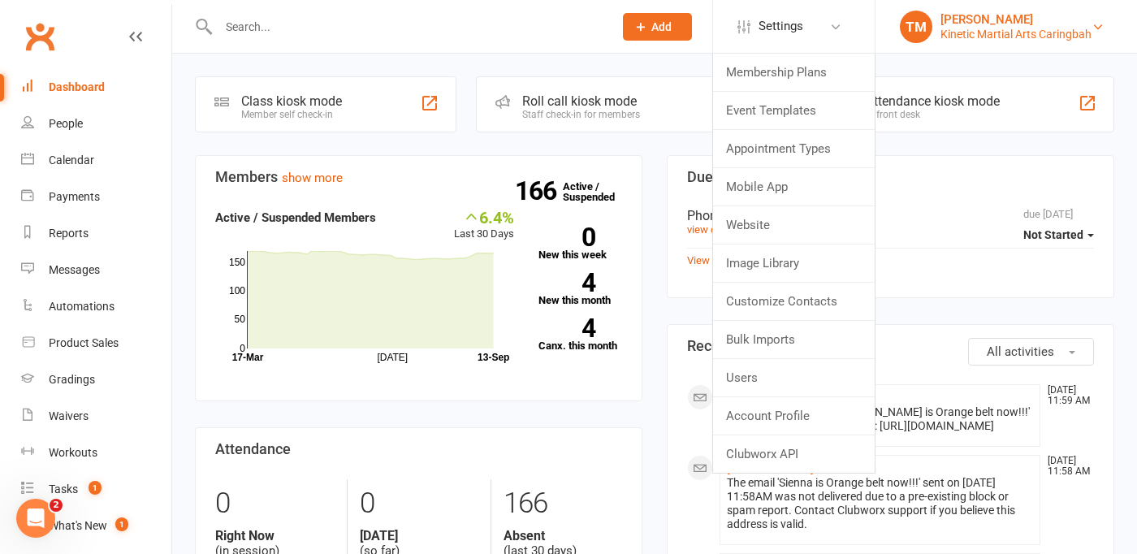
click at [1086, 19] on div "[PERSON_NAME]" at bounding box center [1015, 19] width 151 height 15
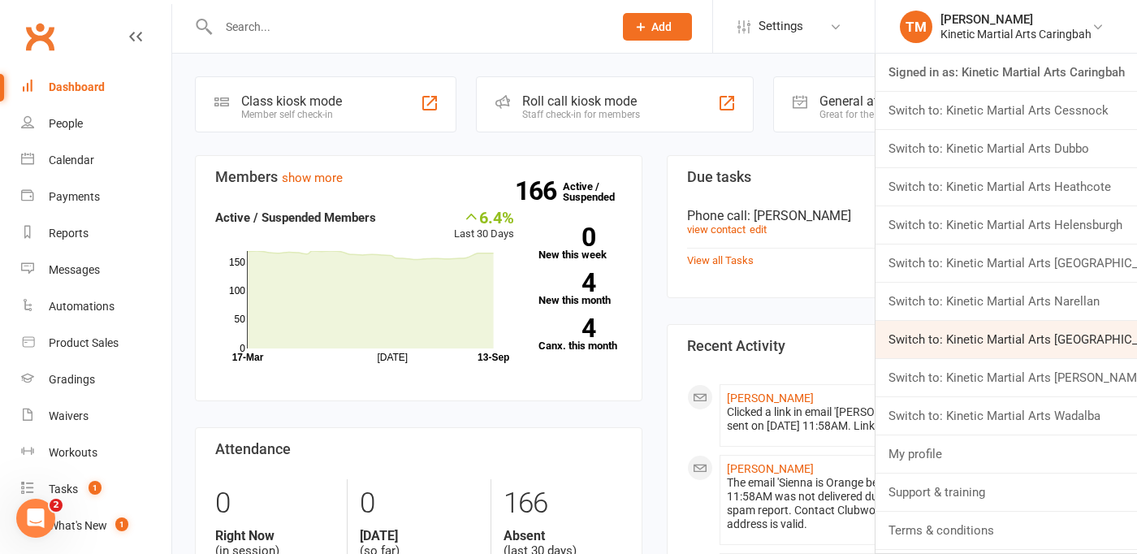
click at [1016, 339] on link "Switch to: Kinetic Martial Arts [GEOGRAPHIC_DATA]" at bounding box center [1005, 339] width 261 height 37
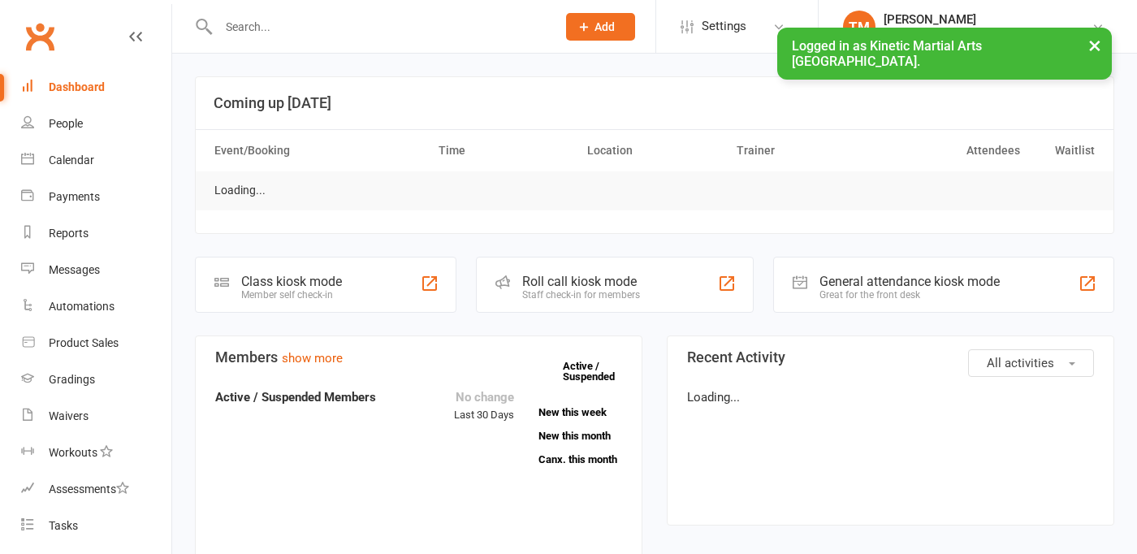
click at [369, 10] on div at bounding box center [370, 26] width 350 height 53
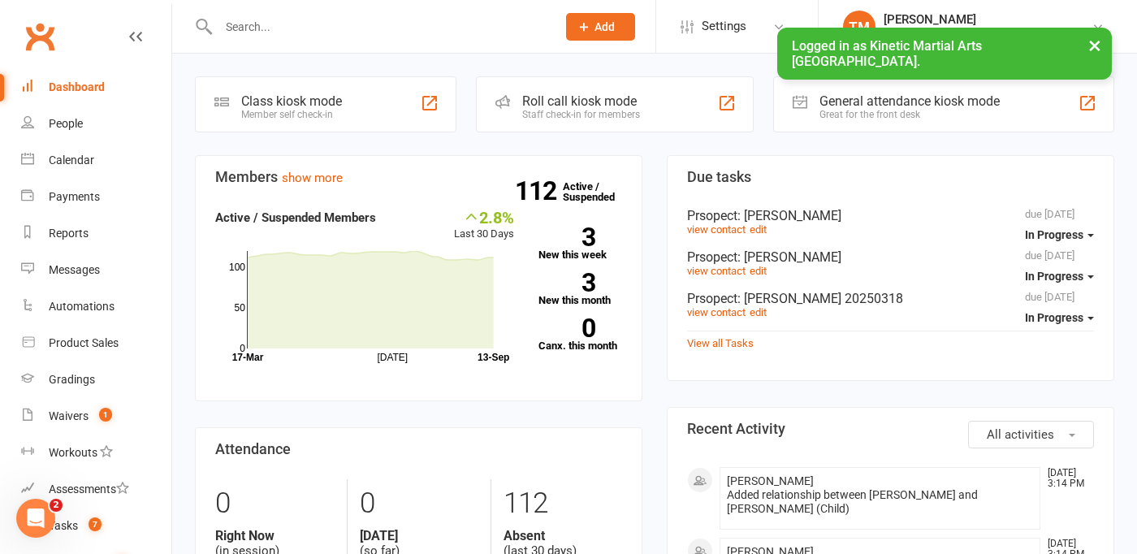
click at [369, 10] on div at bounding box center [370, 26] width 350 height 53
click at [324, 38] on div at bounding box center [370, 26] width 350 height 53
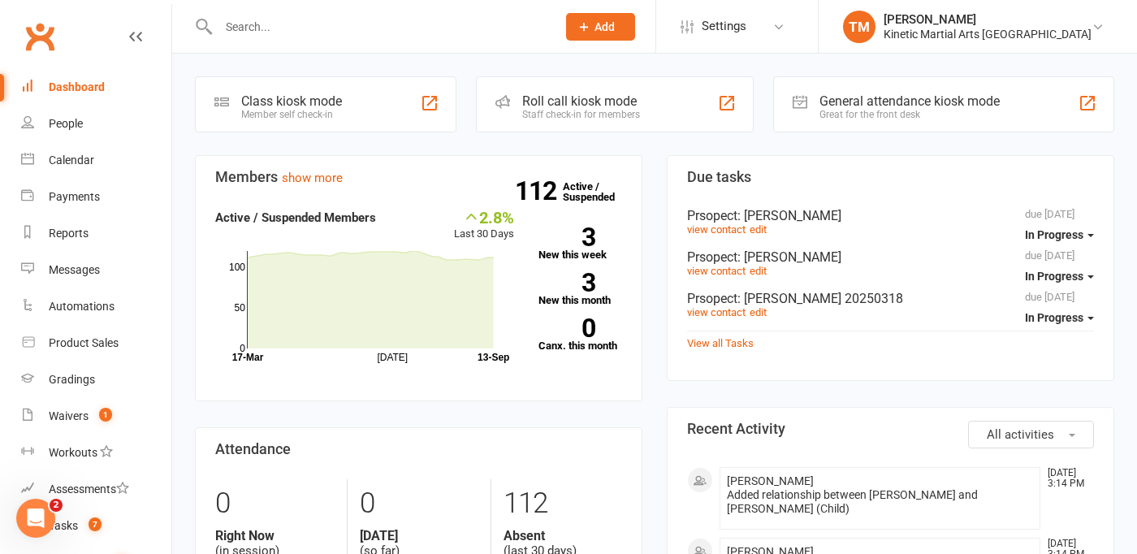
click at [276, 27] on input "text" at bounding box center [379, 26] width 331 height 23
type input "t"
click at [727, 23] on span "Settings" at bounding box center [724, 26] width 45 height 37
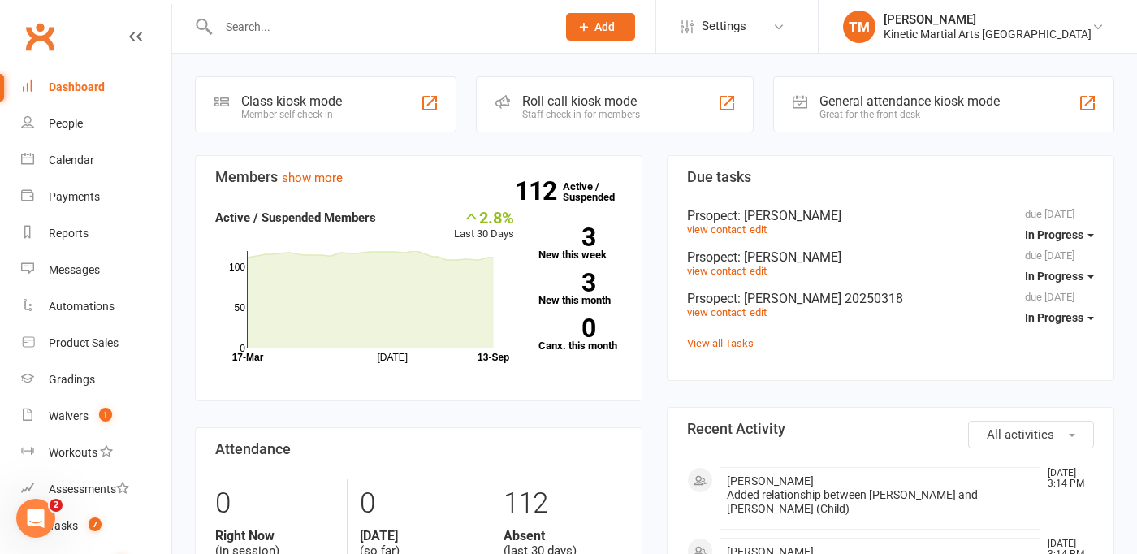
click at [299, 32] on input "text" at bounding box center [379, 26] width 331 height 23
click at [83, 127] on div "People" at bounding box center [66, 123] width 34 height 13
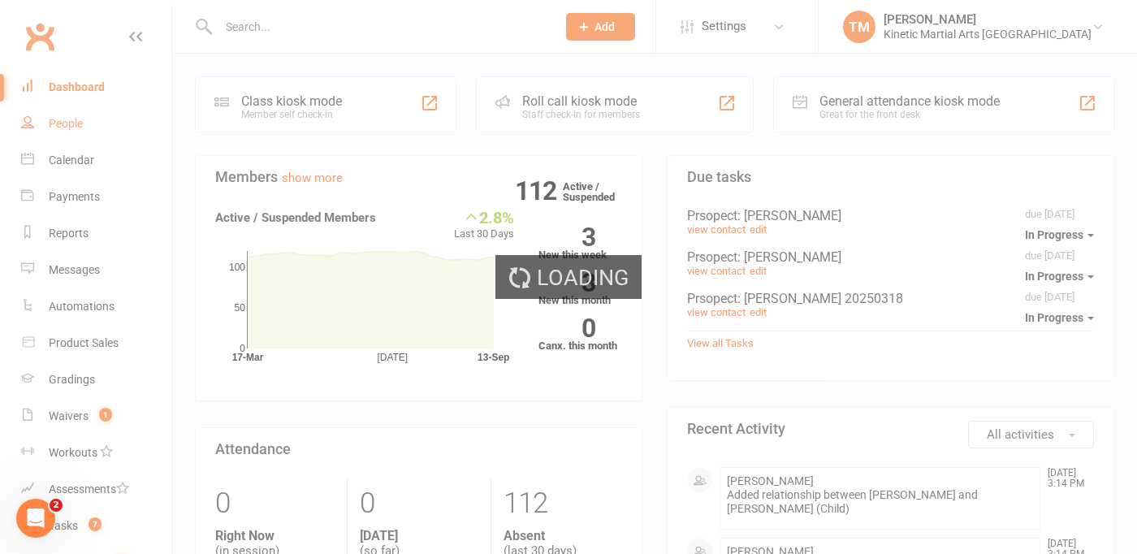
select select "100"
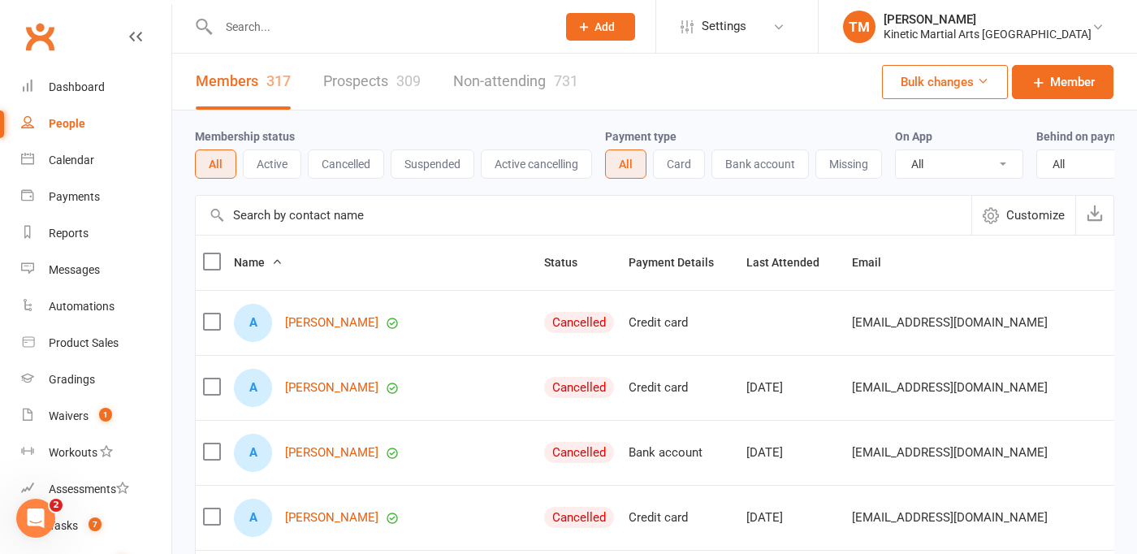
scroll to position [32, 0]
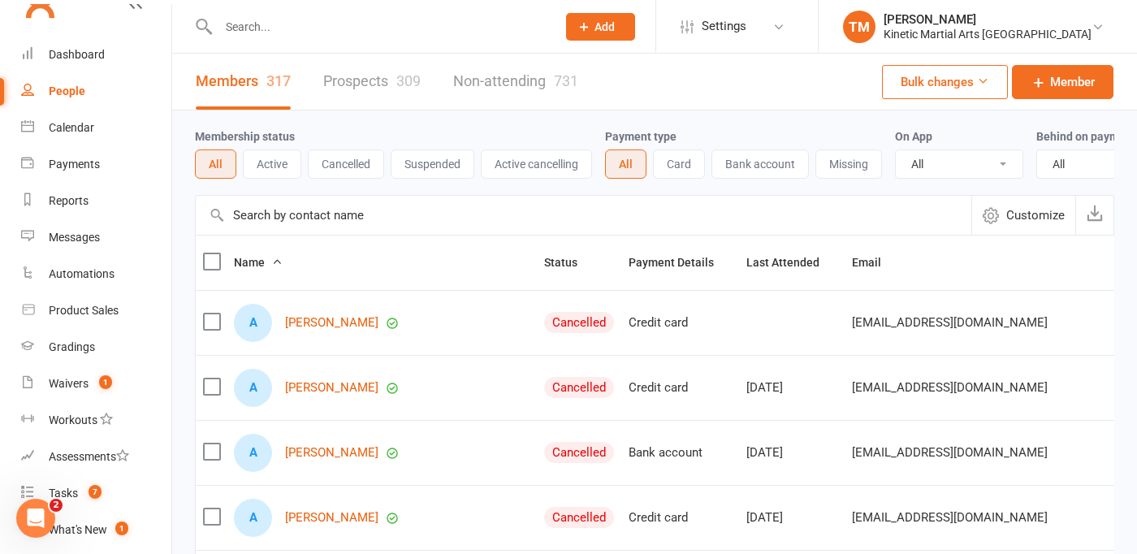
click at [464, 209] on input "text" at bounding box center [583, 215] width 775 height 39
click at [277, 168] on button "Active" at bounding box center [272, 163] width 58 height 29
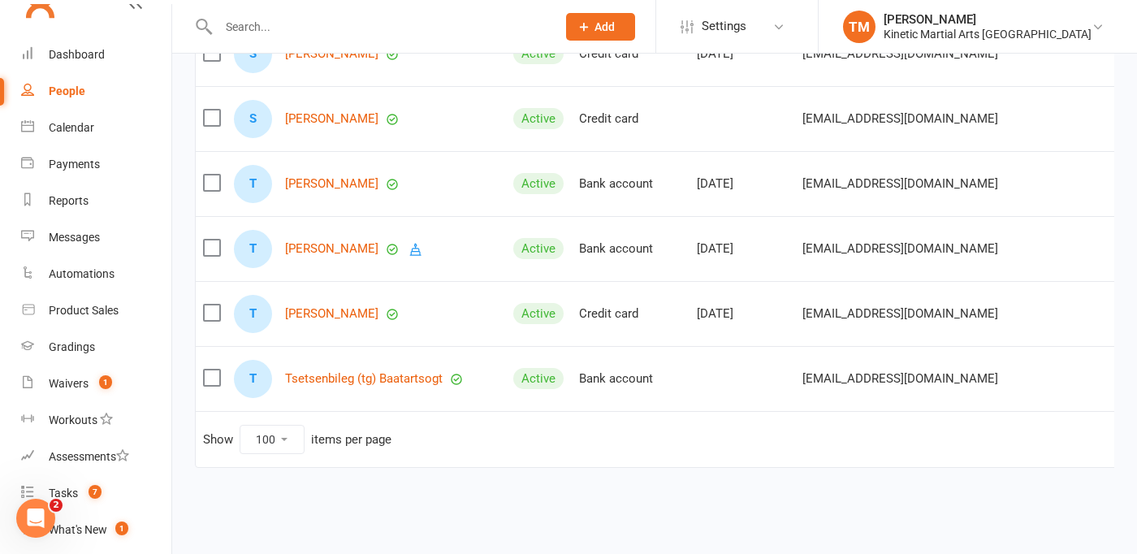
scroll to position [6376, 0]
click at [346, 376] on link "Tsetsenbileg (tg) Baatartsogt" at bounding box center [364, 378] width 158 height 14
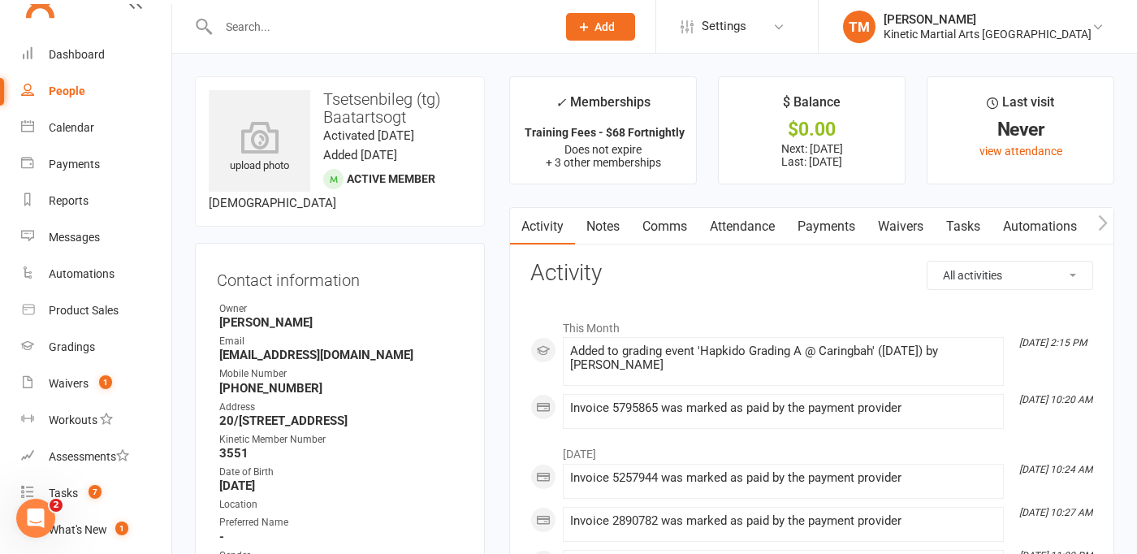
click at [76, 89] on div "People" at bounding box center [67, 90] width 37 height 13
select select "100"
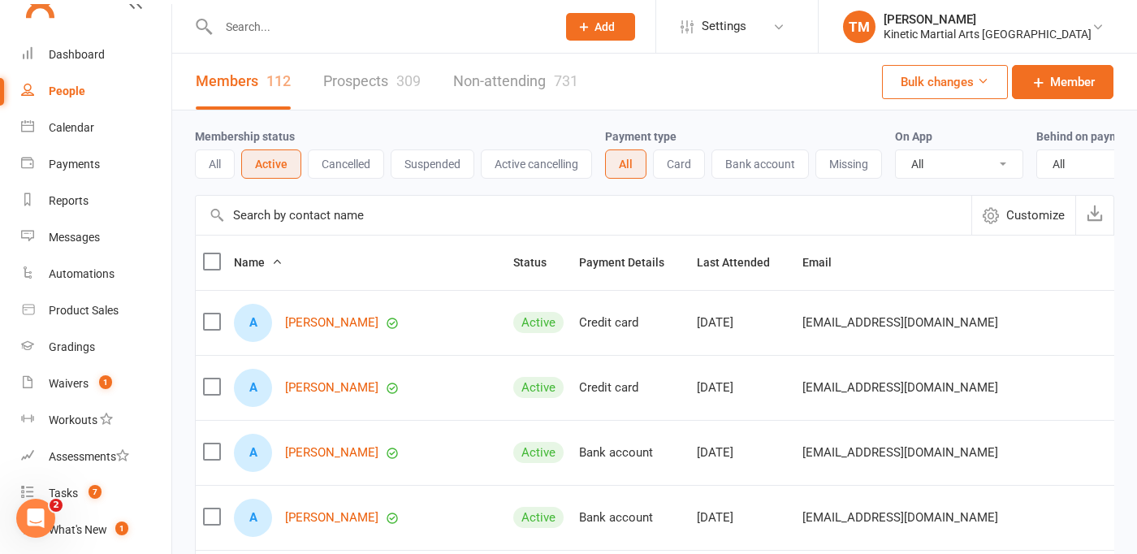
scroll to position [65, 0]
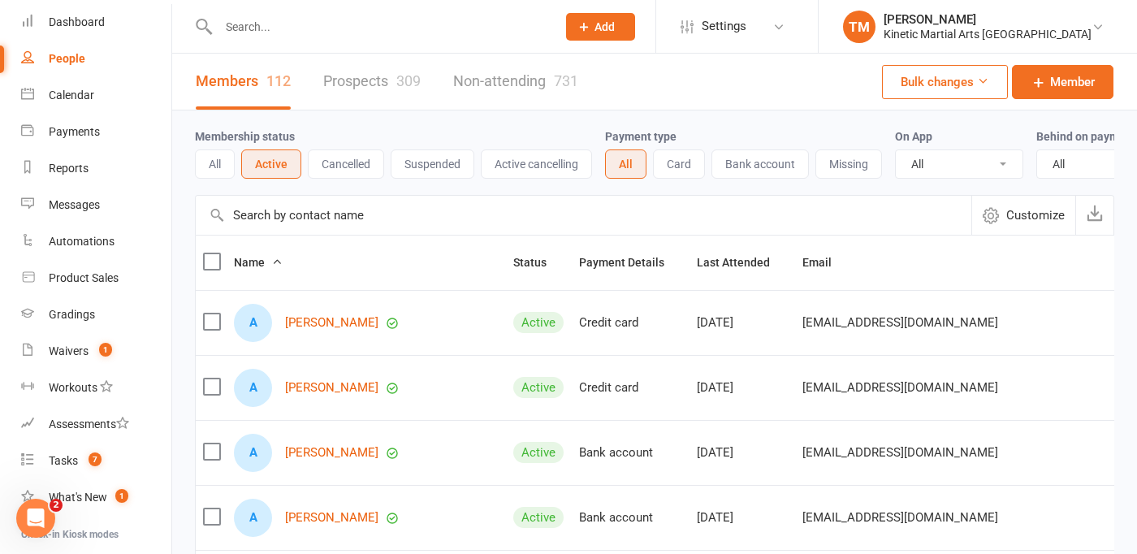
click at [423, 218] on input "text" at bounding box center [583, 215] width 775 height 39
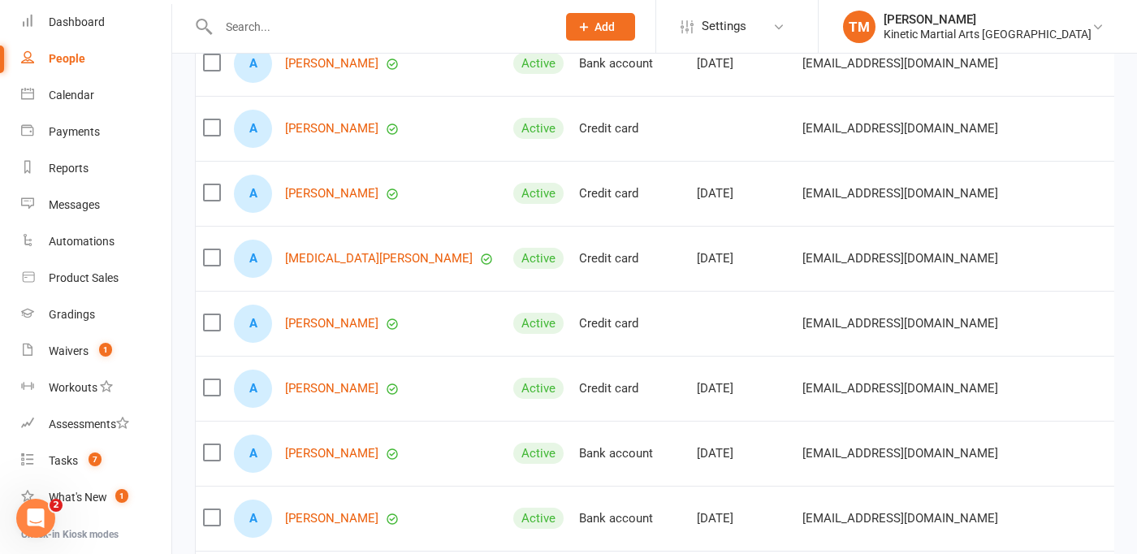
scroll to position [585, 0]
click at [336, 319] on link "Amy Cameron" at bounding box center [331, 323] width 93 height 14
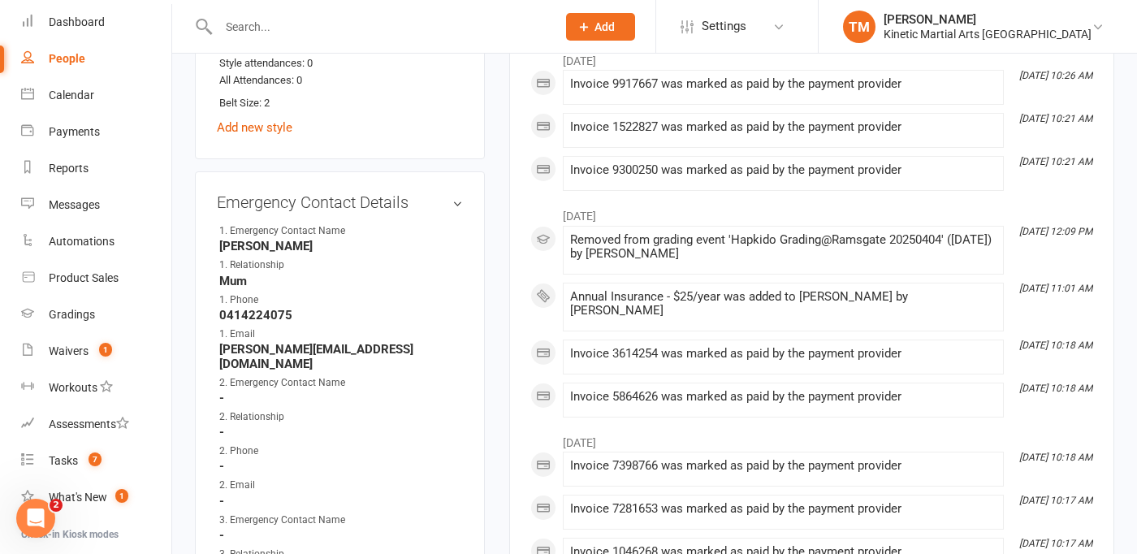
scroll to position [1039, 0]
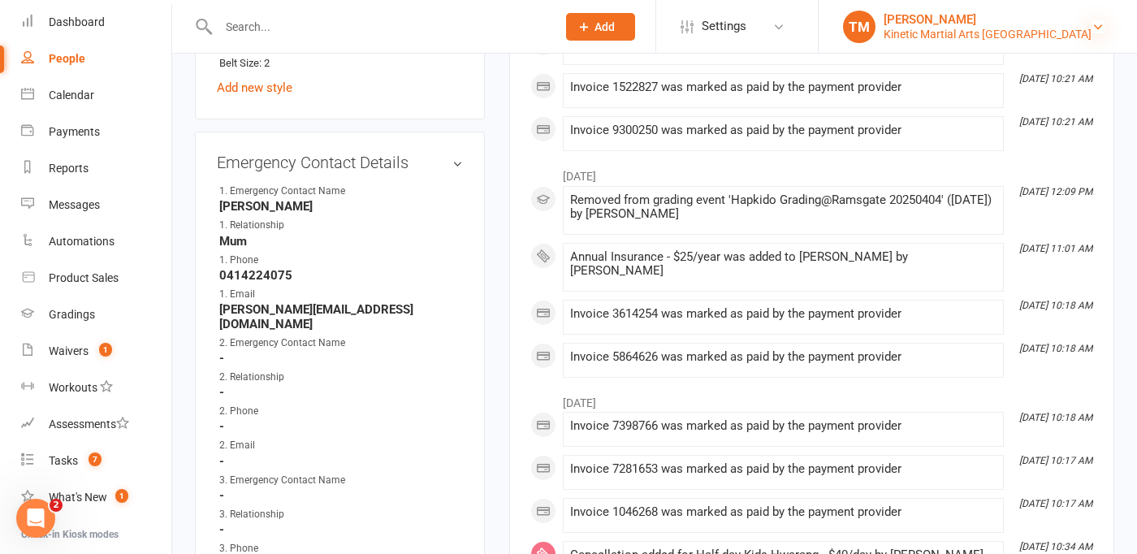
click at [1102, 28] on icon at bounding box center [1097, 26] width 13 height 13
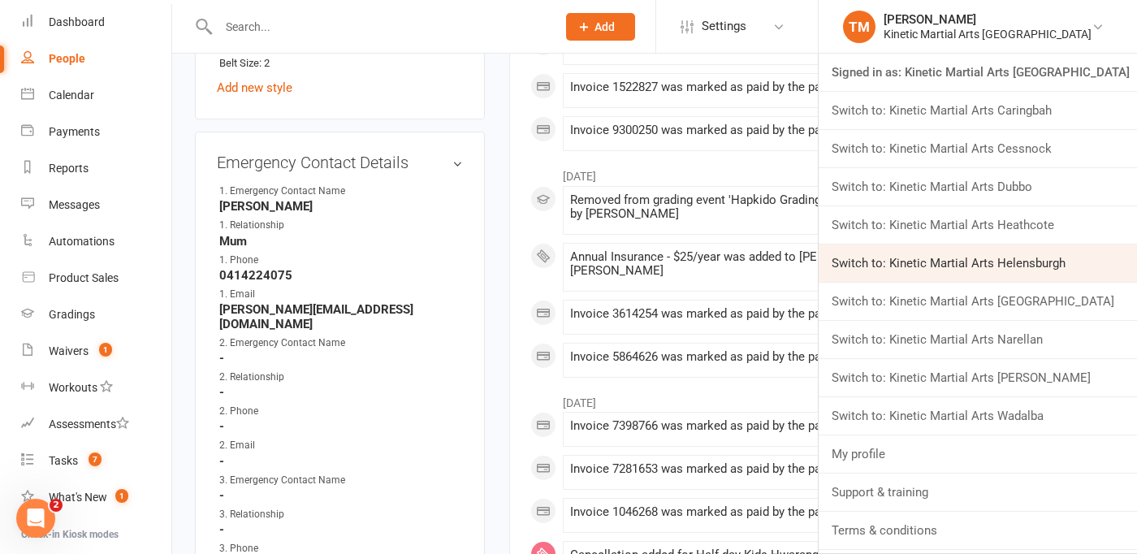
click at [1019, 260] on link "Switch to: Kinetic Martial Arts Helensburgh" at bounding box center [977, 262] width 318 height 37
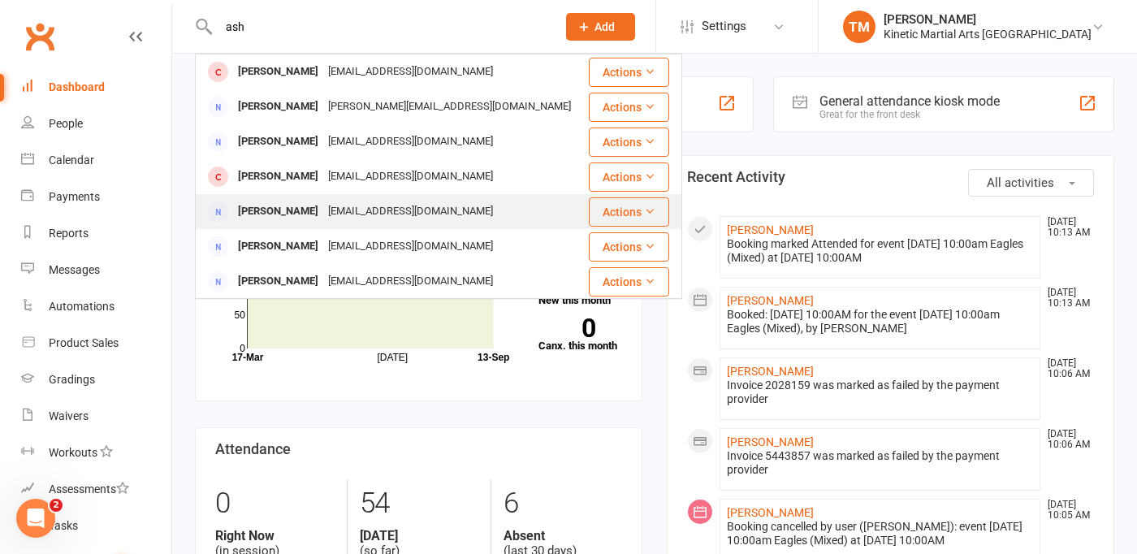
type input "ash"
click at [331, 205] on div "[EMAIL_ADDRESS][DOMAIN_NAME]" at bounding box center [410, 212] width 175 height 24
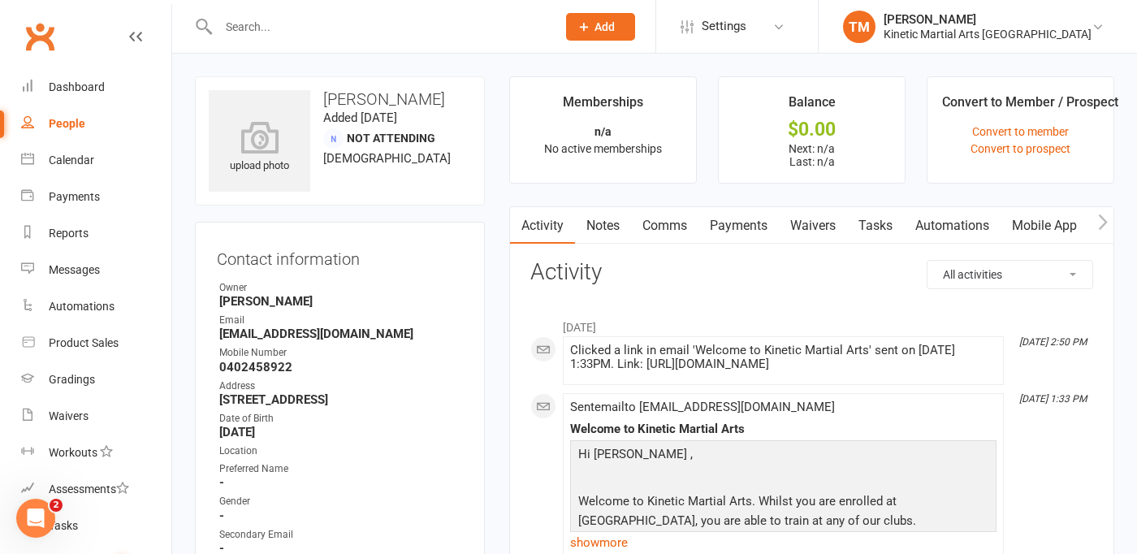
click at [292, 21] on input "text" at bounding box center [379, 26] width 331 height 23
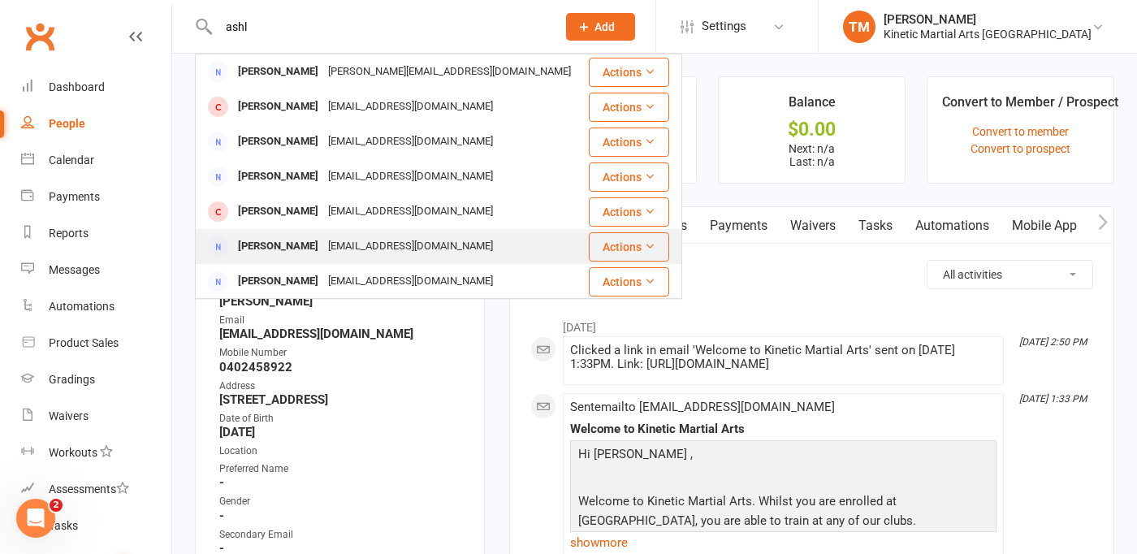
type input "ashl"
click at [264, 242] on div "Ashleigh White" at bounding box center [278, 247] width 90 height 24
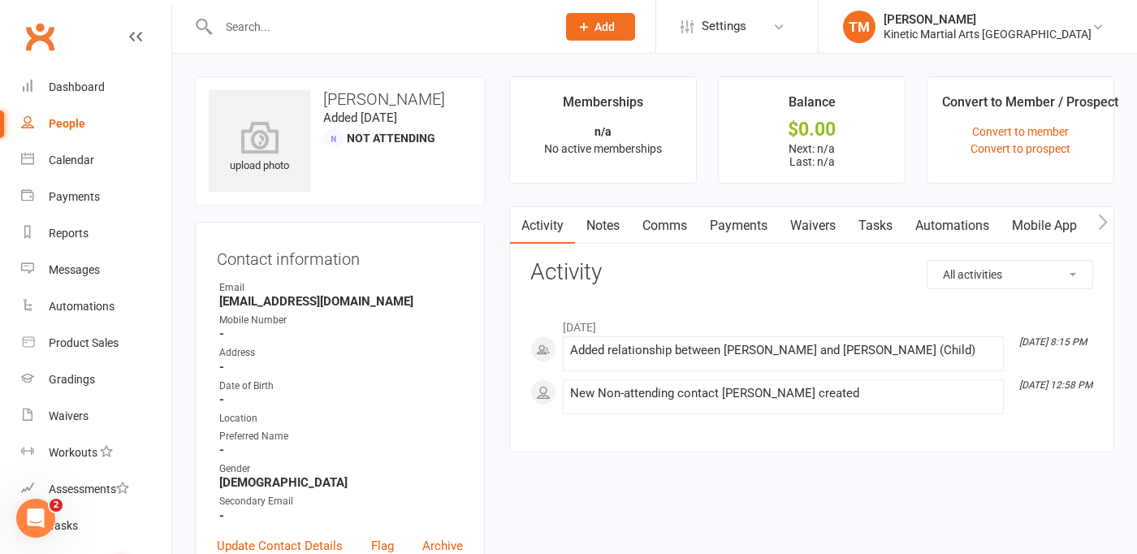
click at [267, 23] on input "text" at bounding box center [379, 26] width 331 height 23
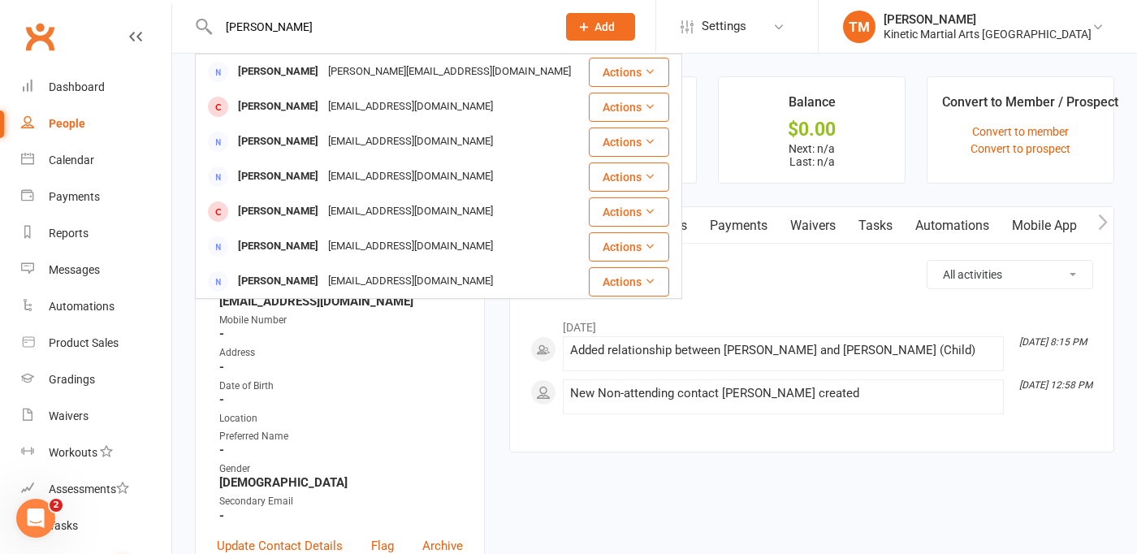
type input "ashley"
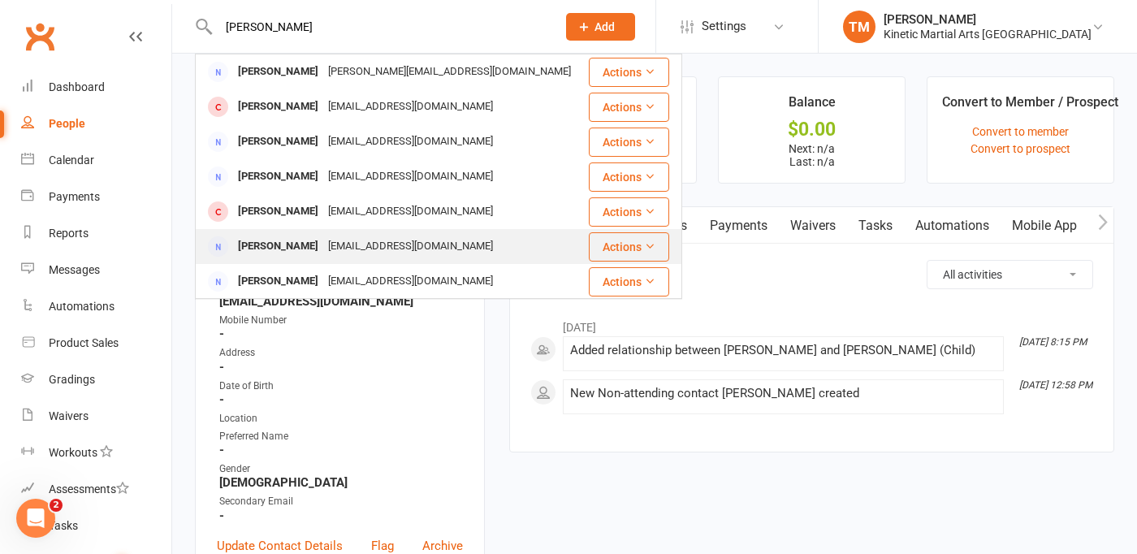
click at [291, 244] on div "Ashley Woodward" at bounding box center [278, 247] width 90 height 24
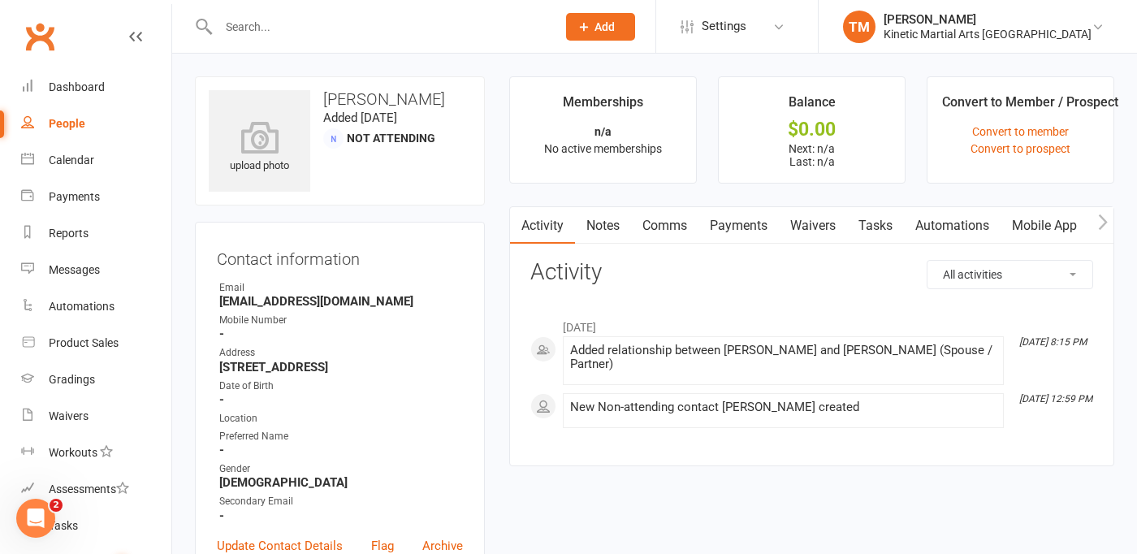
click at [271, 35] on input "text" at bounding box center [379, 26] width 331 height 23
click at [52, 127] on div "People" at bounding box center [67, 123] width 37 height 13
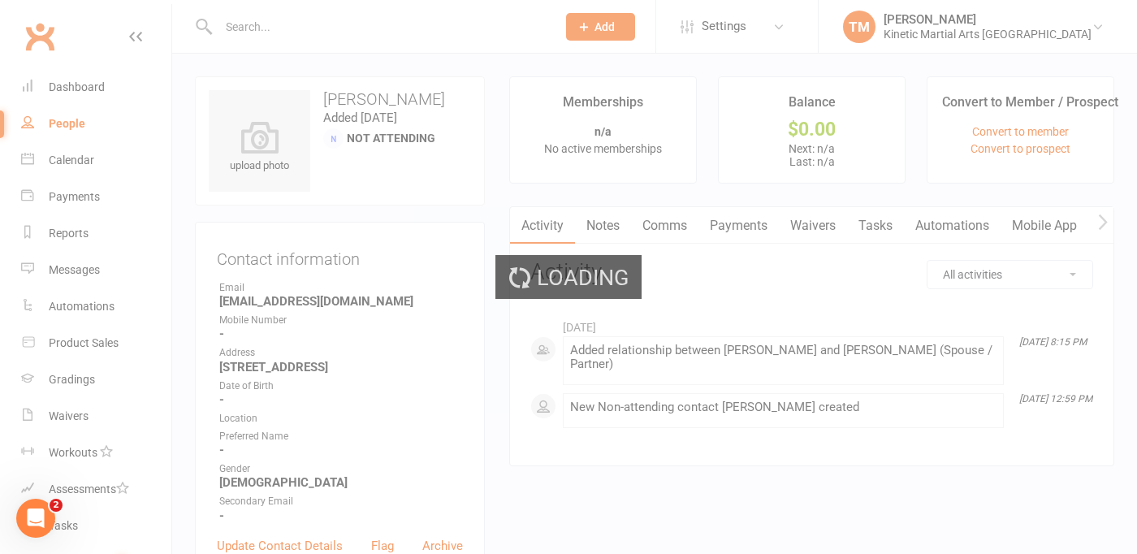
select select "100"
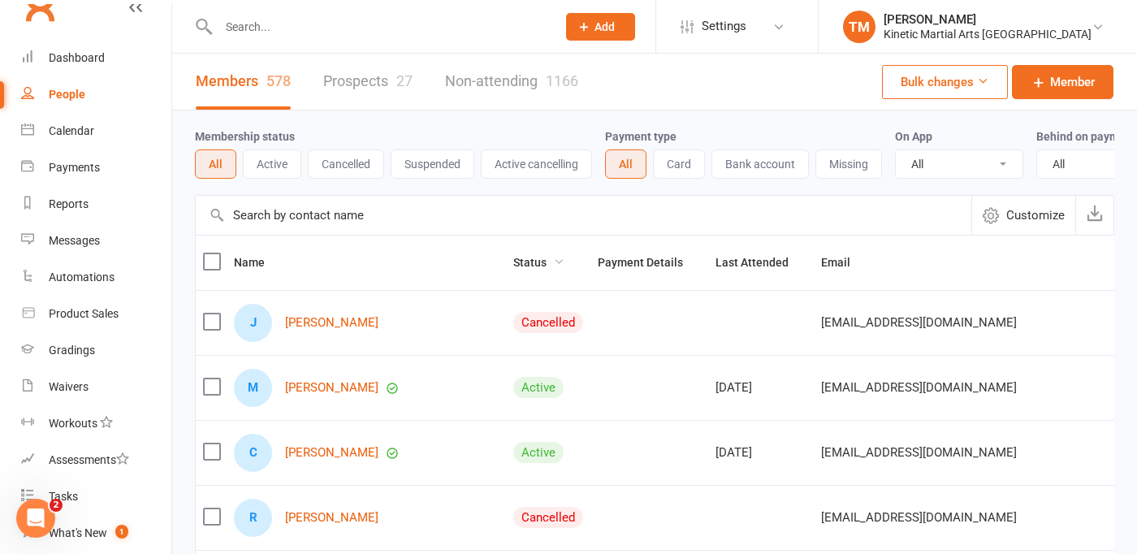
scroll to position [32, 0]
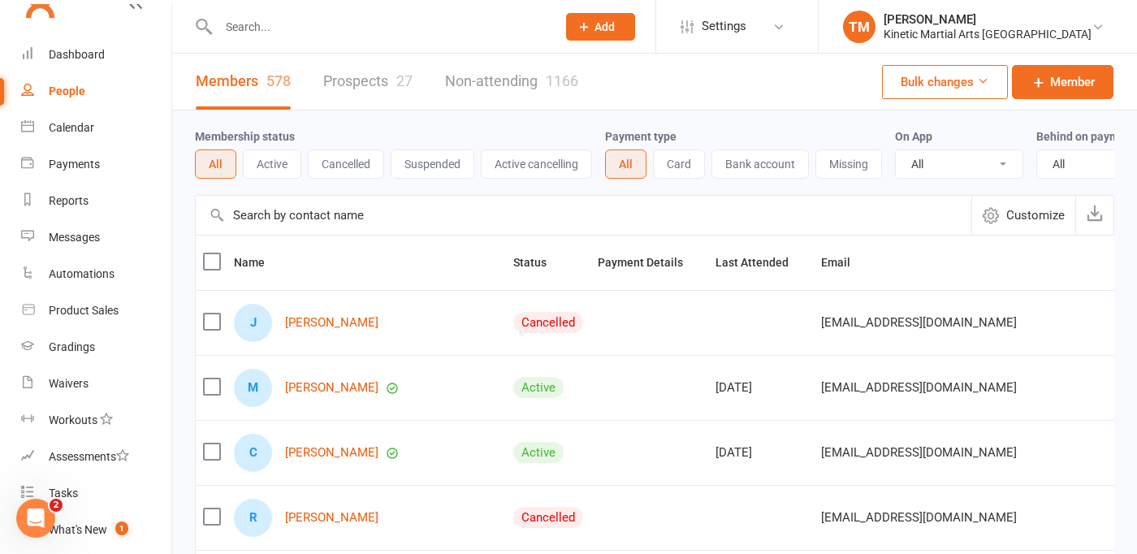
click at [285, 175] on button "Active" at bounding box center [272, 163] width 58 height 29
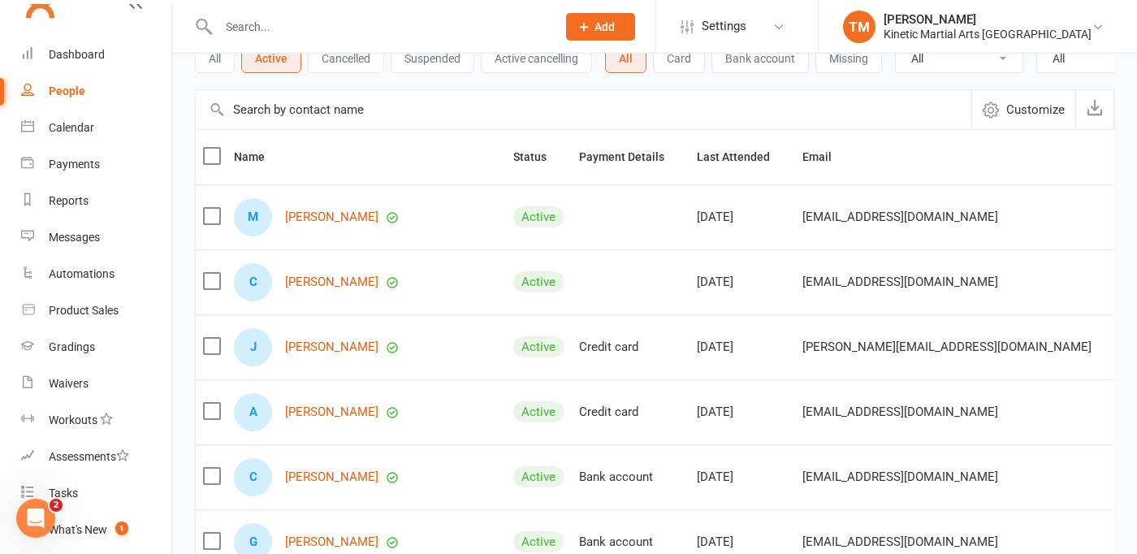
scroll to position [97, 0]
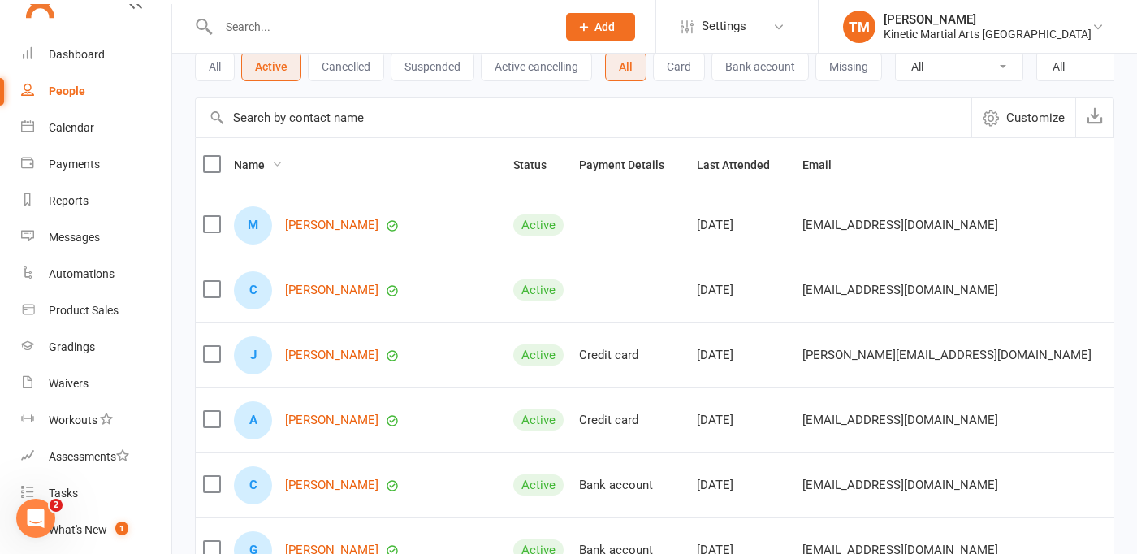
click at [273, 162] on icon at bounding box center [276, 163] width 11 height 11
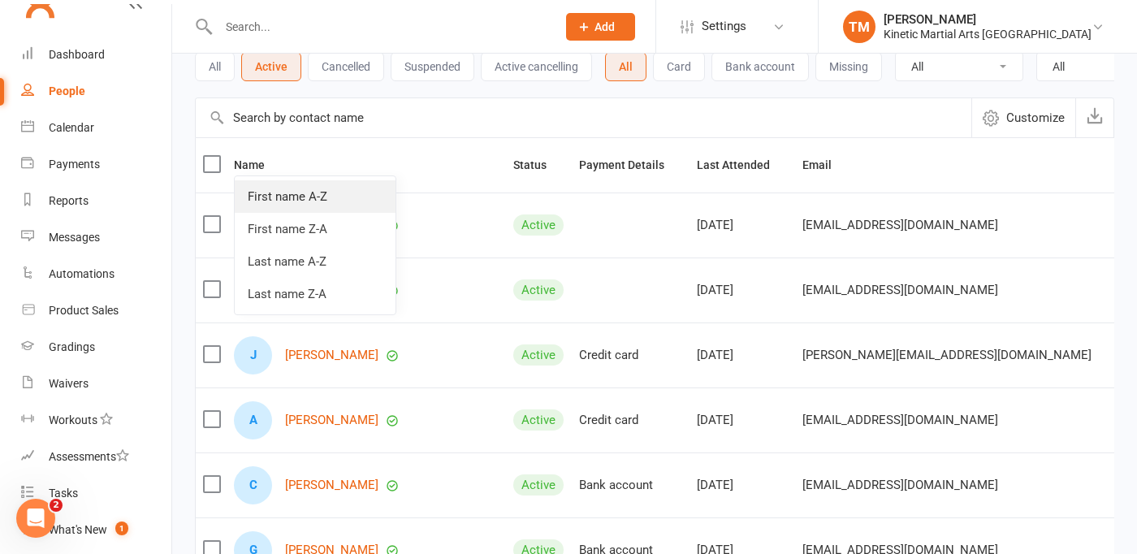
click at [274, 189] on link "First name A-Z" at bounding box center [315, 196] width 161 height 32
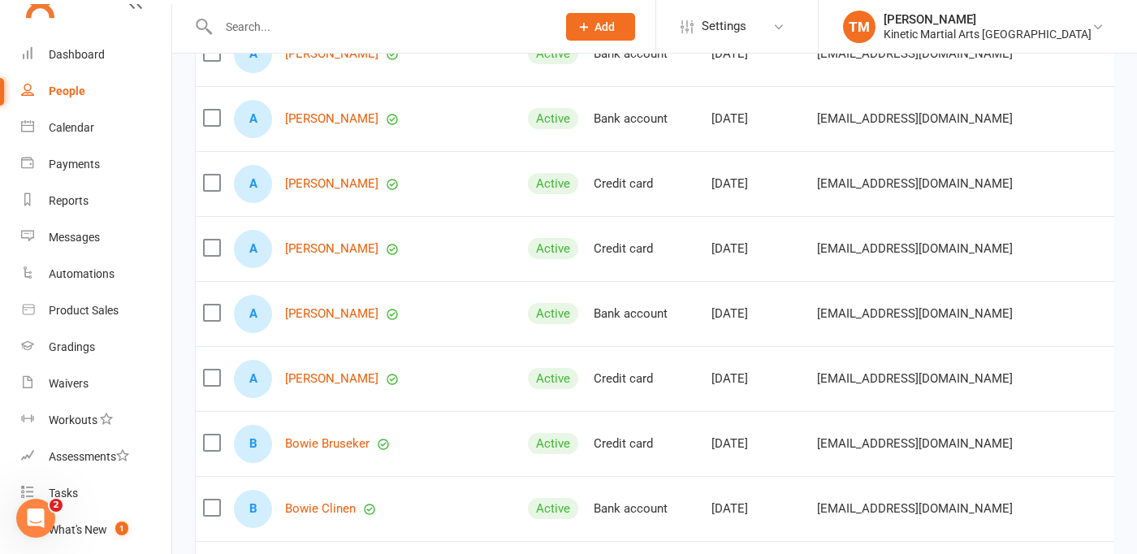
scroll to position [1007, 0]
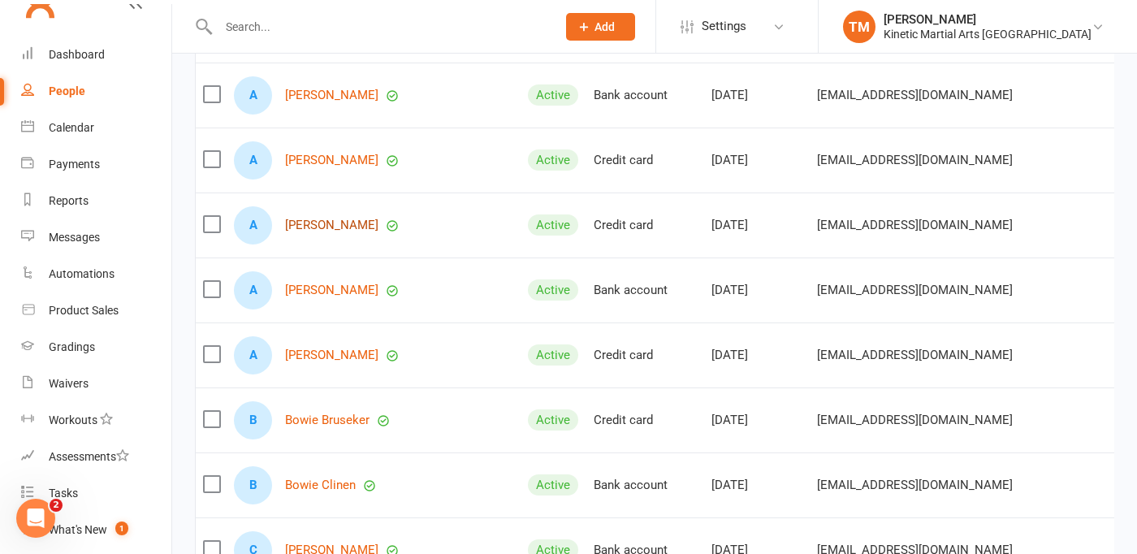
click at [302, 220] on link "Ashley Knight" at bounding box center [331, 225] width 93 height 14
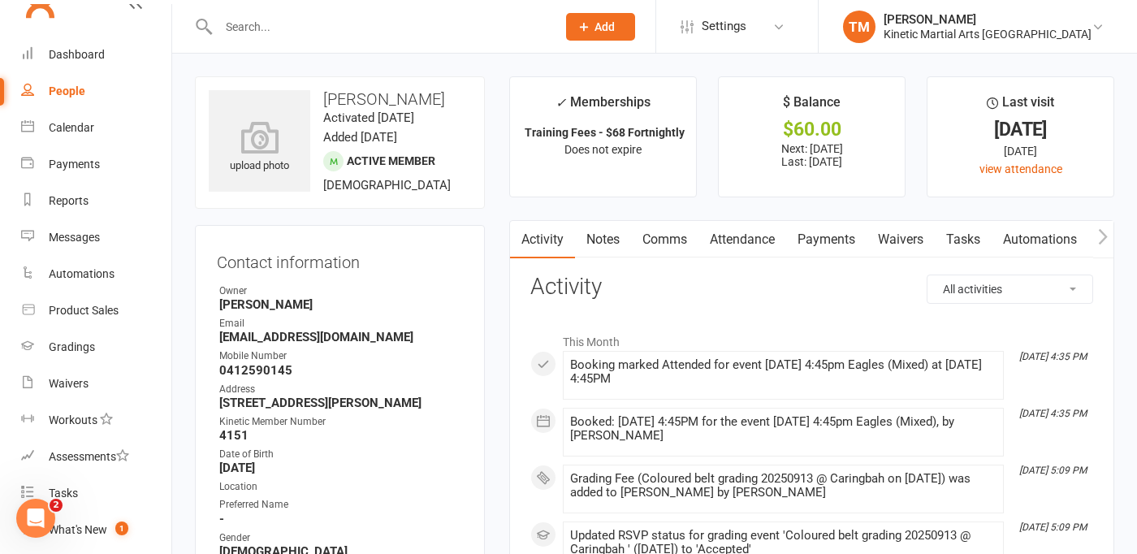
click at [285, 30] on input "text" at bounding box center [379, 26] width 331 height 23
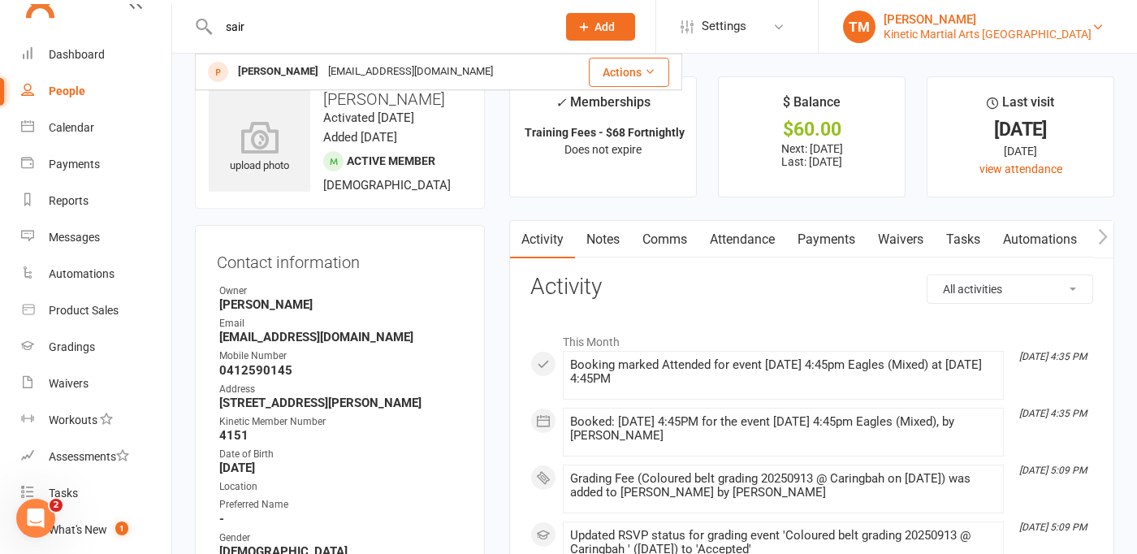
type input "sair"
click at [959, 24] on div "[PERSON_NAME]" at bounding box center [987, 19] width 208 height 15
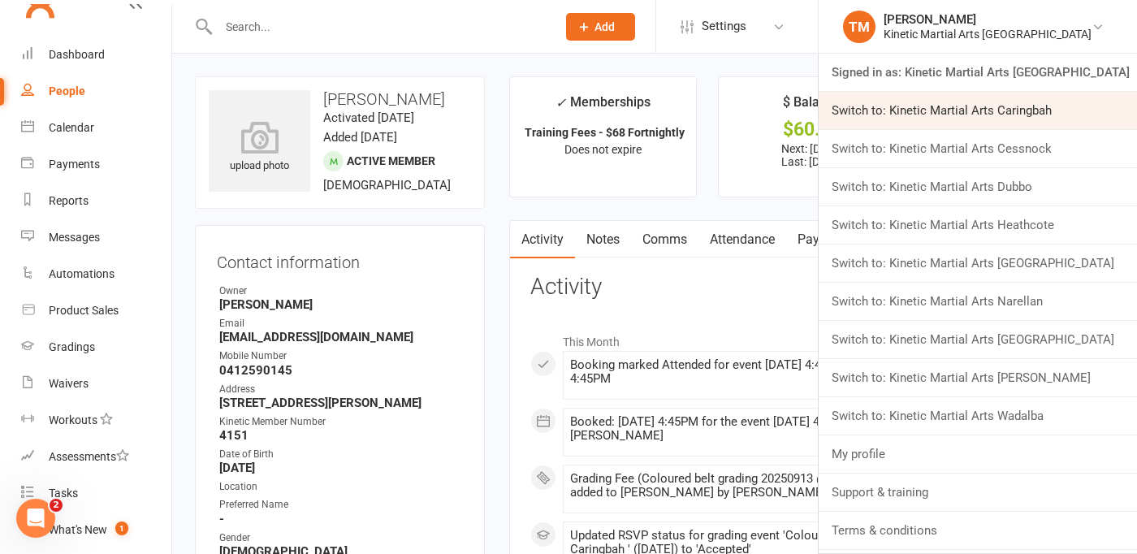
click at [948, 115] on link "Switch to: Kinetic Martial Arts Caringbah" at bounding box center [977, 110] width 318 height 37
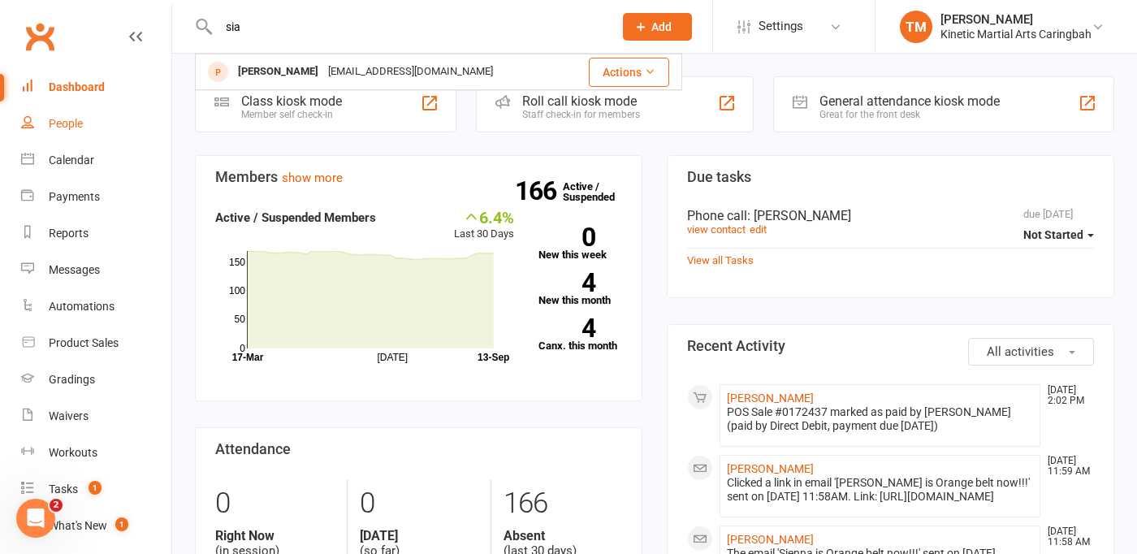
type input "sia"
click at [75, 127] on div "People" at bounding box center [66, 123] width 34 height 13
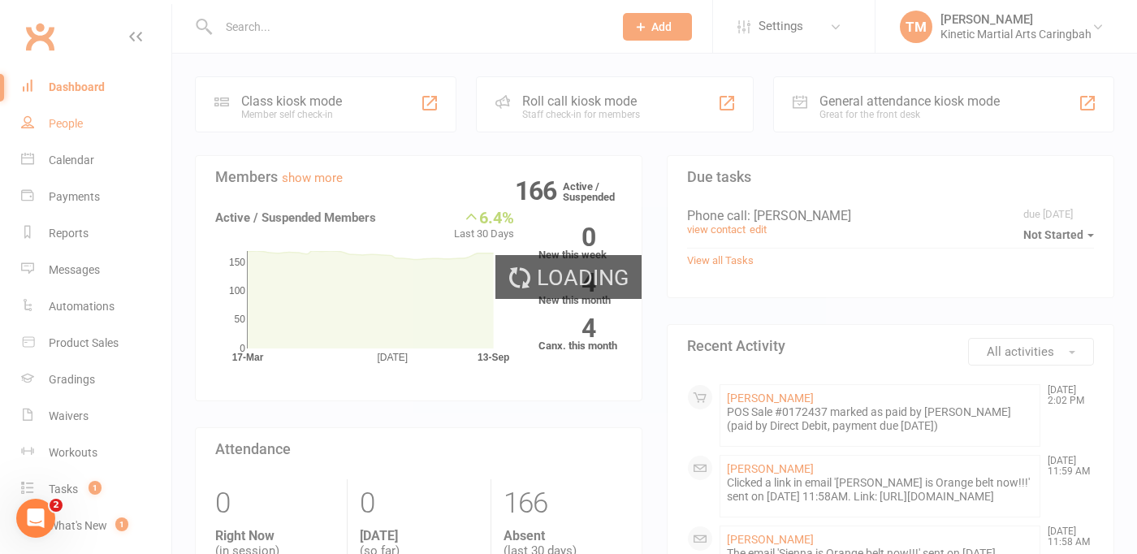
select select "100"
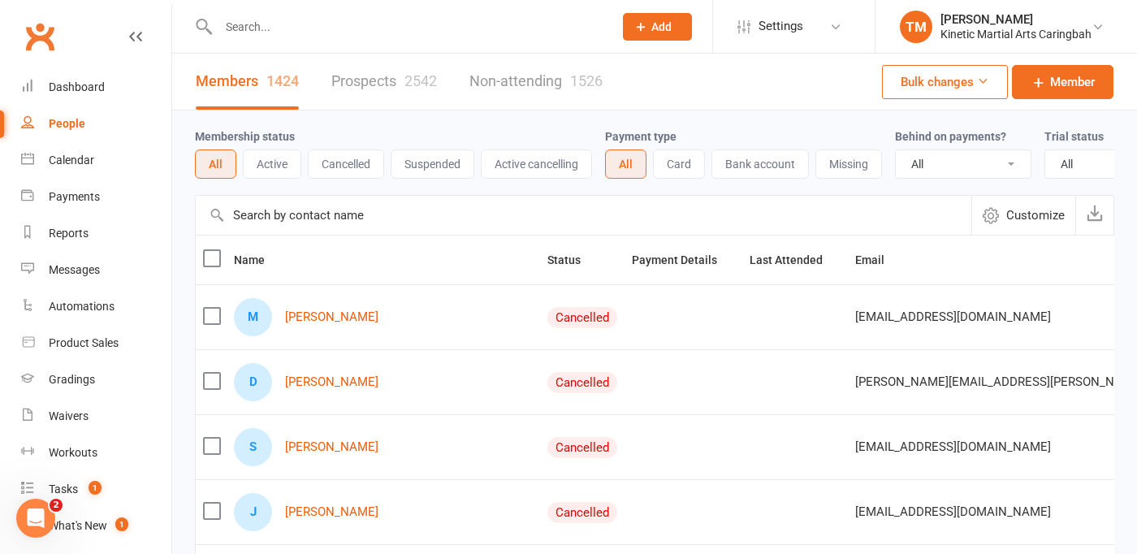
click at [278, 169] on button "Active" at bounding box center [272, 163] width 58 height 29
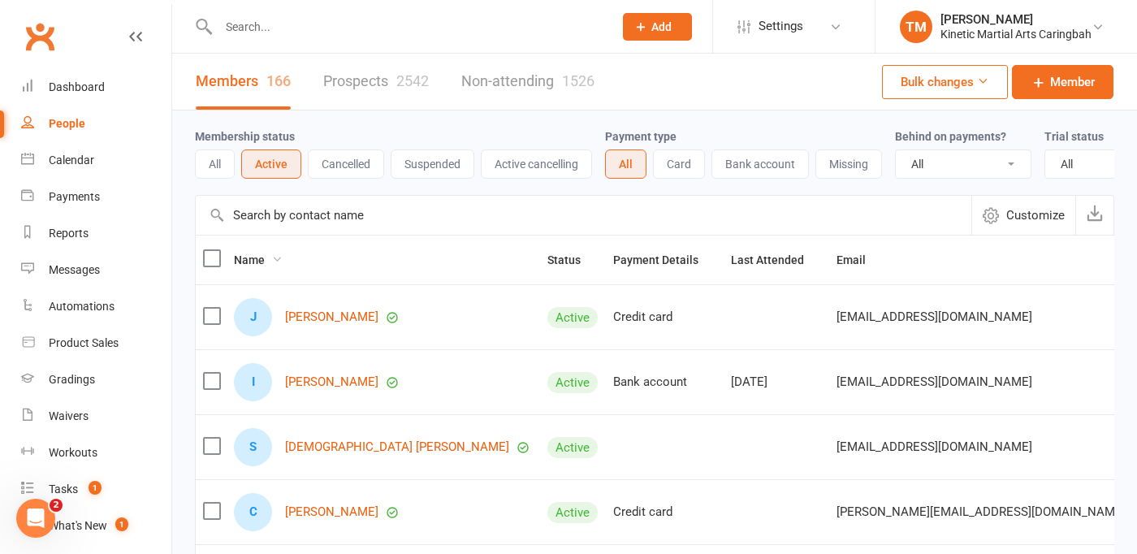
click at [270, 257] on span "Name" at bounding box center [258, 259] width 49 height 13
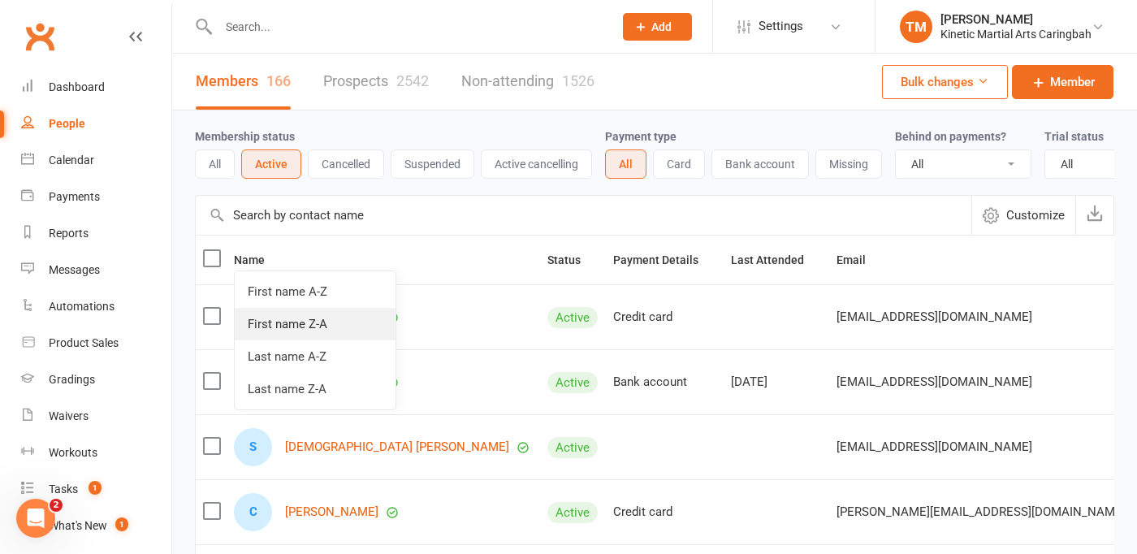
click at [296, 320] on link "First name Z-A" at bounding box center [315, 324] width 161 height 32
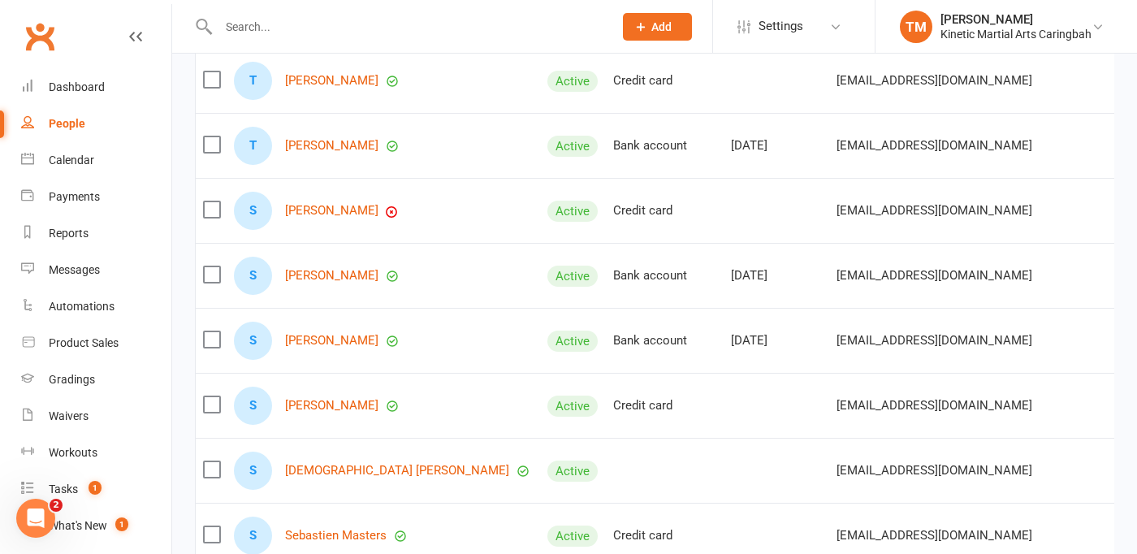
scroll to position [1624, 0]
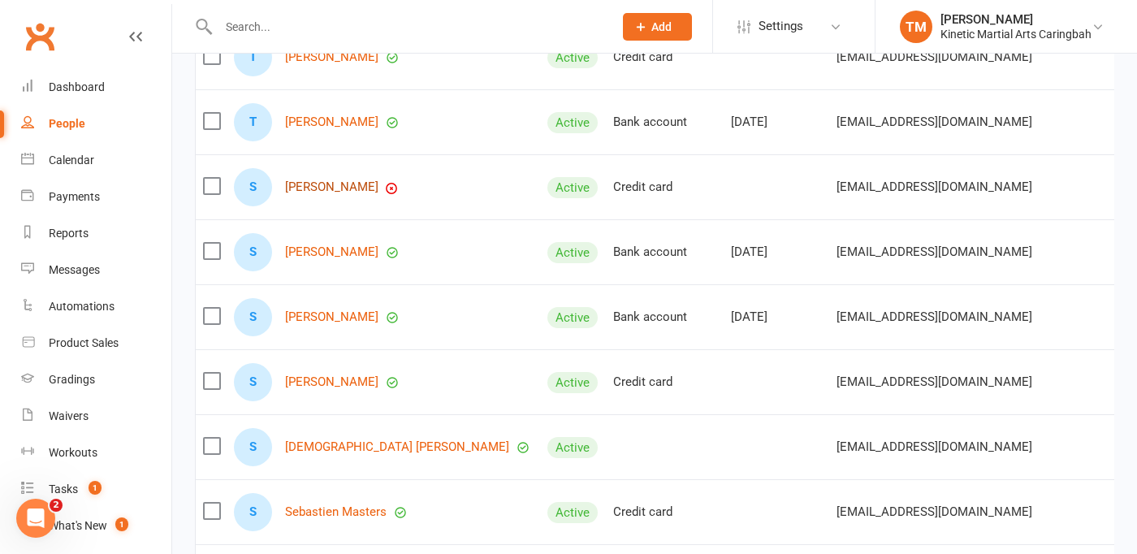
click at [300, 188] on link "[PERSON_NAME]" at bounding box center [331, 187] width 93 height 14
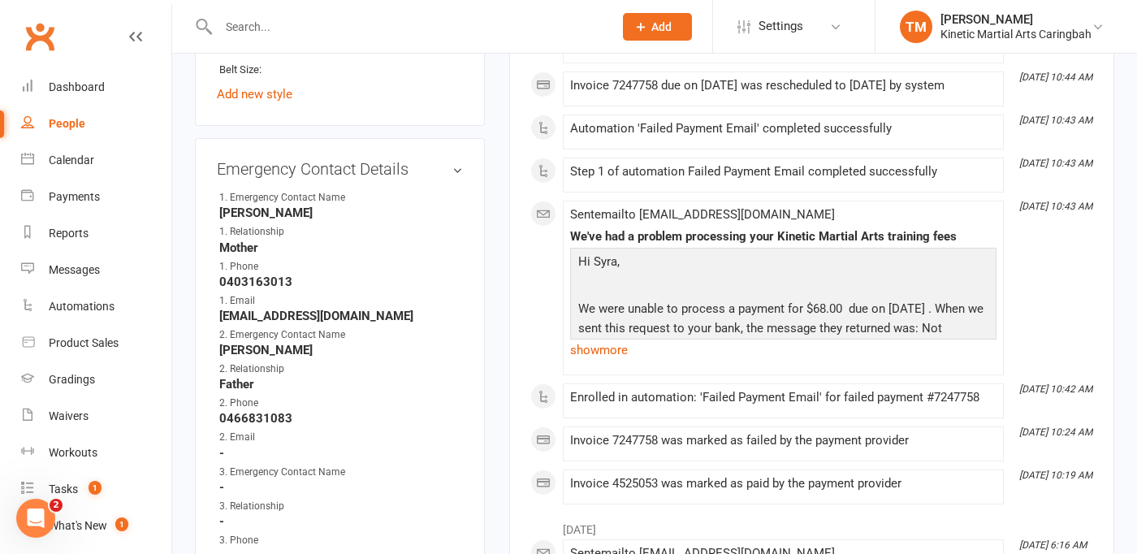
scroll to position [1072, 0]
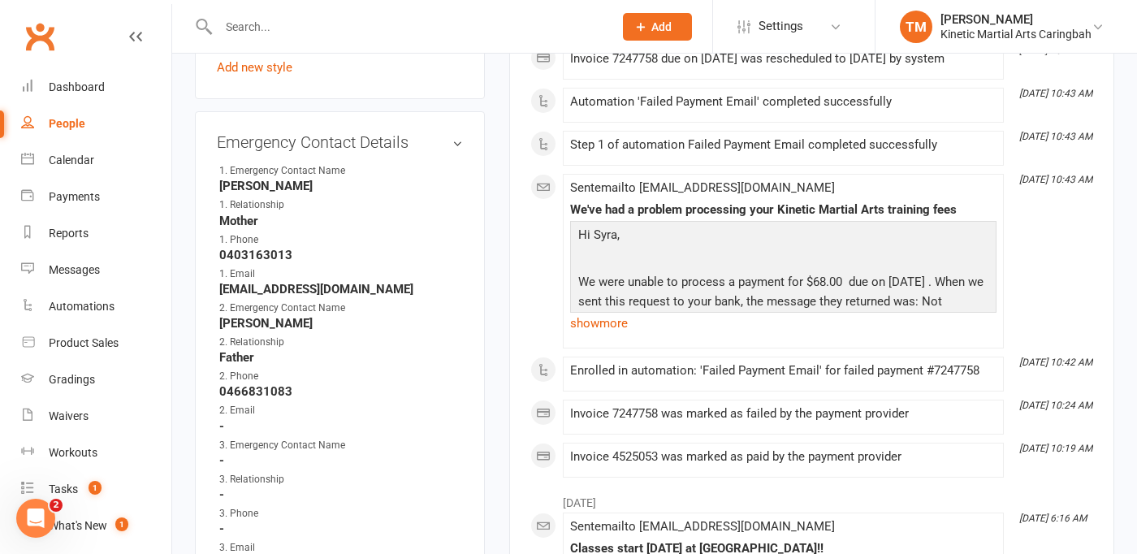
click at [249, 32] on input "text" at bounding box center [408, 26] width 388 height 23
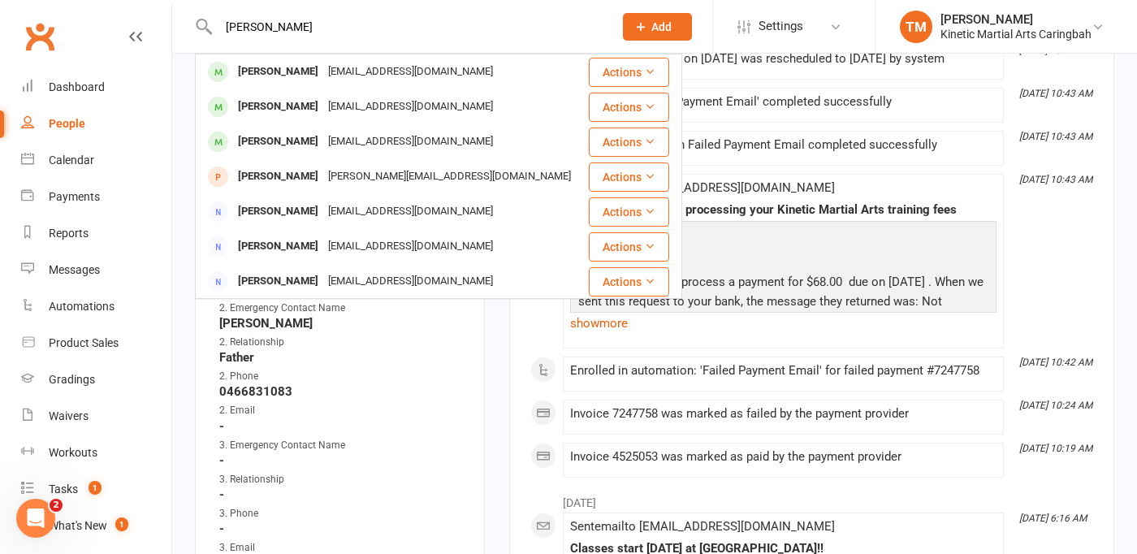
type input "[PERSON_NAME]"
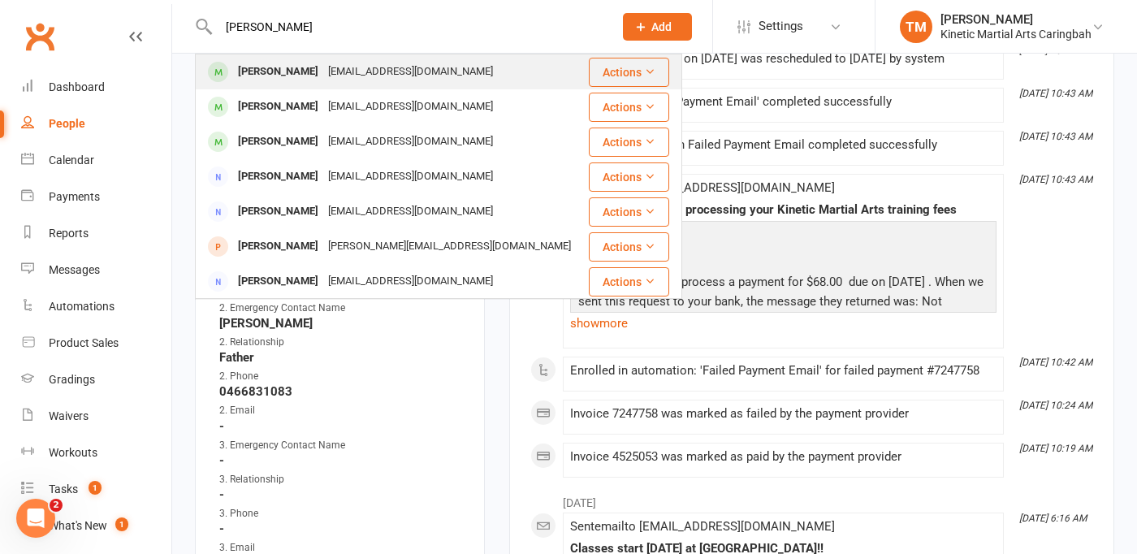
click at [257, 64] on div "[PERSON_NAME]" at bounding box center [278, 72] width 90 height 24
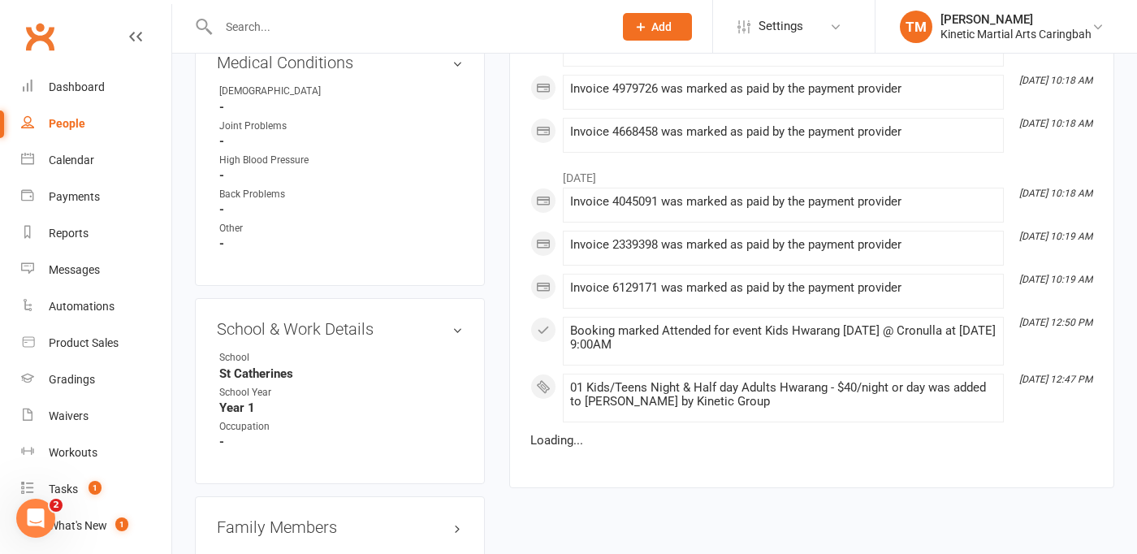
scroll to position [1721, 0]
